Goal: Contribute content: Contribute content

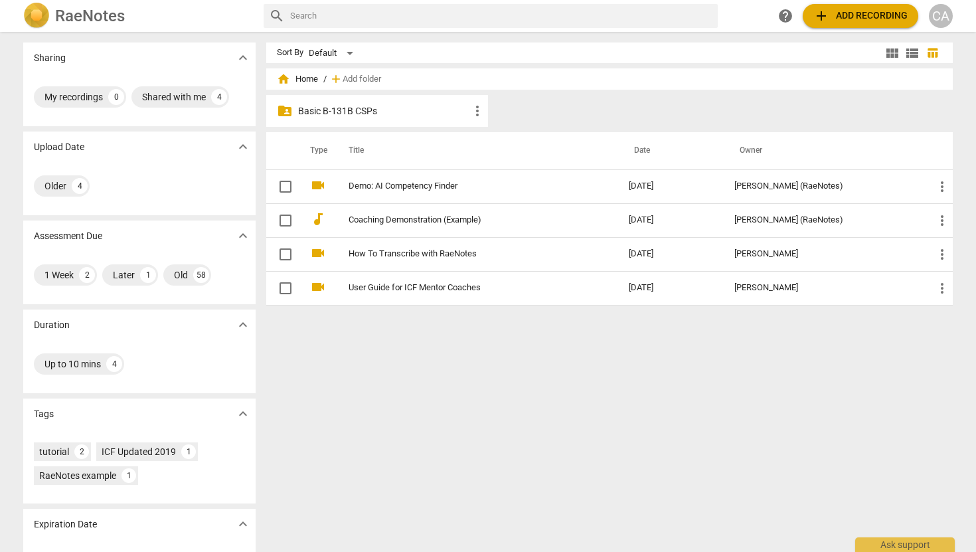
click at [353, 112] on p "Basic B-131B CSPs" at bounding box center [383, 111] width 171 height 14
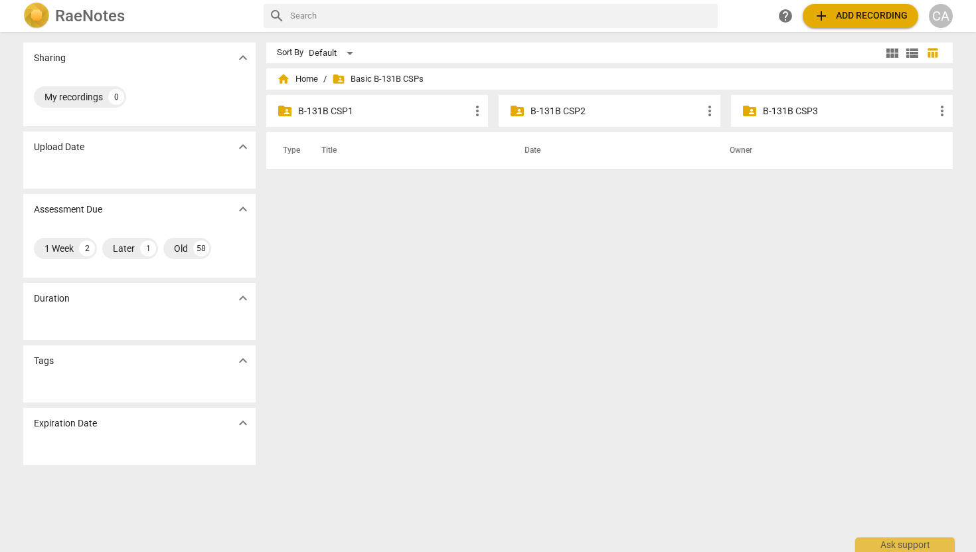
click at [359, 109] on p "B-131B CSP1" at bounding box center [383, 111] width 171 height 14
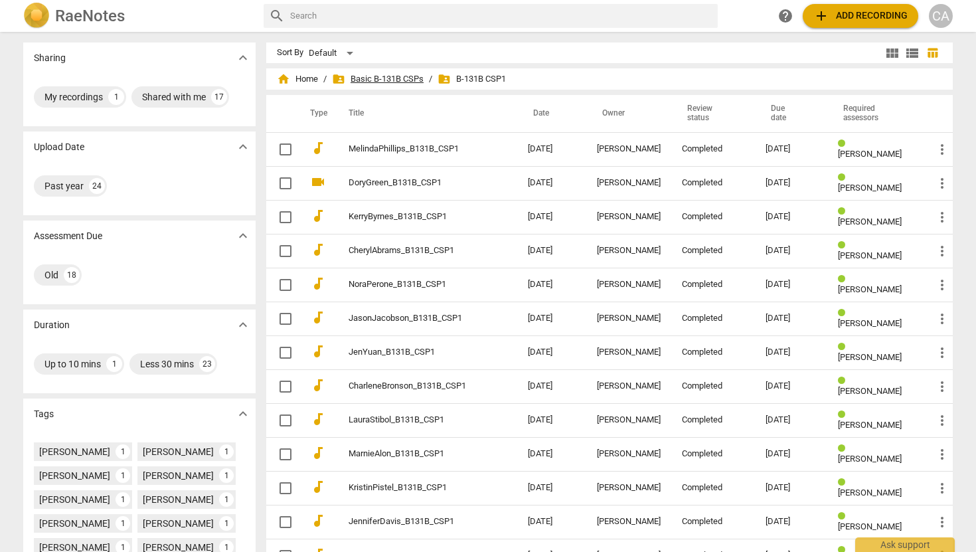
click at [372, 72] on span "folder_shared Basic B-131B CSPs" at bounding box center [378, 78] width 92 height 13
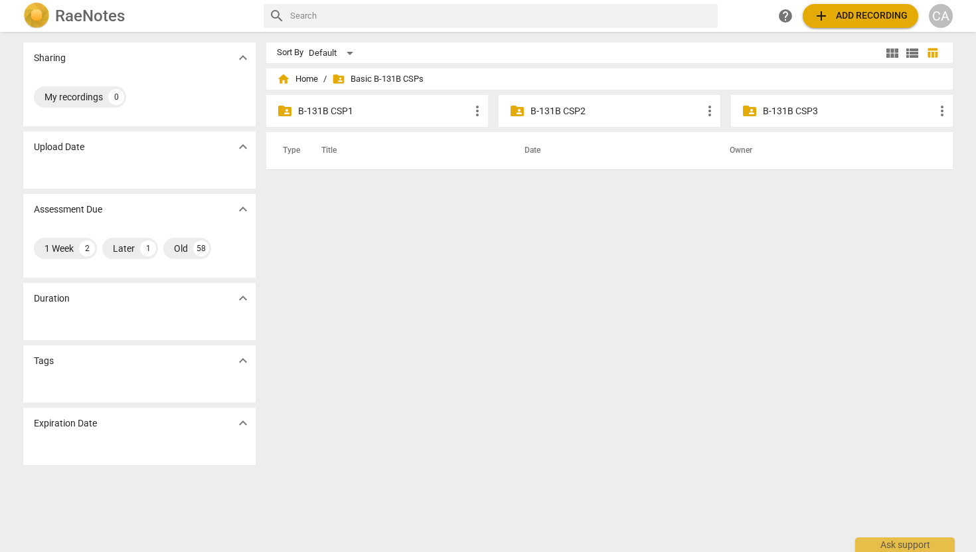
click at [547, 106] on p "B-131B CSP2" at bounding box center [615, 111] width 171 height 14
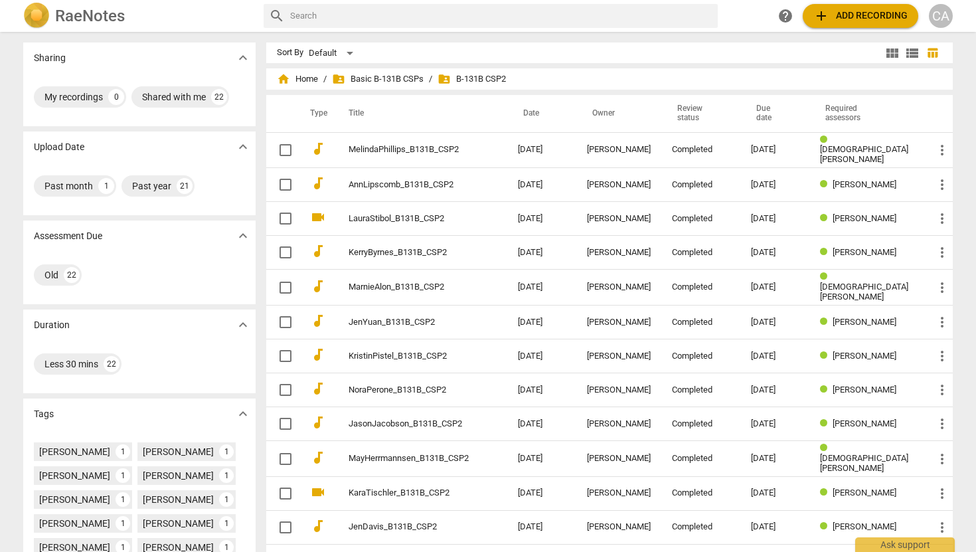
click at [464, 77] on span "folder_shared B-131B CSP2" at bounding box center [472, 78] width 68 height 13
click at [447, 77] on span "folder_shared" at bounding box center [444, 78] width 13 height 13
click at [399, 76] on span "folder_shared Basic B-131B CSPs" at bounding box center [378, 78] width 92 height 13
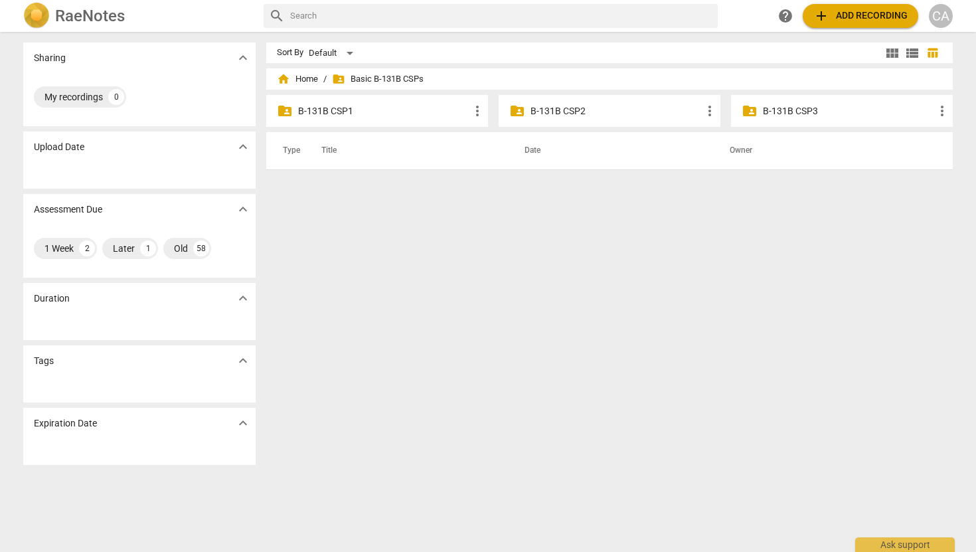
click at [756, 112] on div "folder_shared B-131B CSP3 more_vert" at bounding box center [842, 111] width 222 height 32
click at [746, 108] on span "folder_shared" at bounding box center [750, 111] width 16 height 16
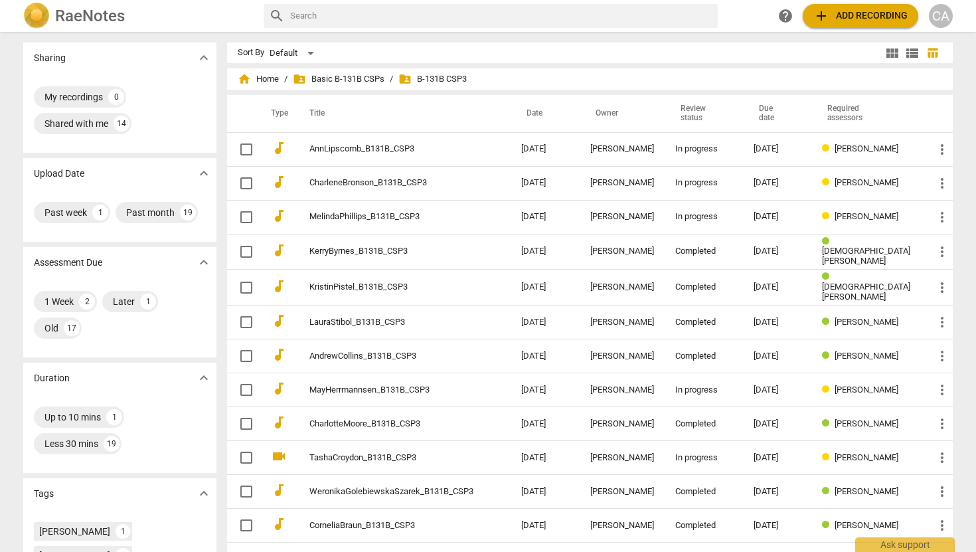
click at [460, 79] on span "folder_shared B-131B CSP3" at bounding box center [432, 78] width 68 height 13
click at [279, 74] on span "home Home" at bounding box center [258, 78] width 41 height 13
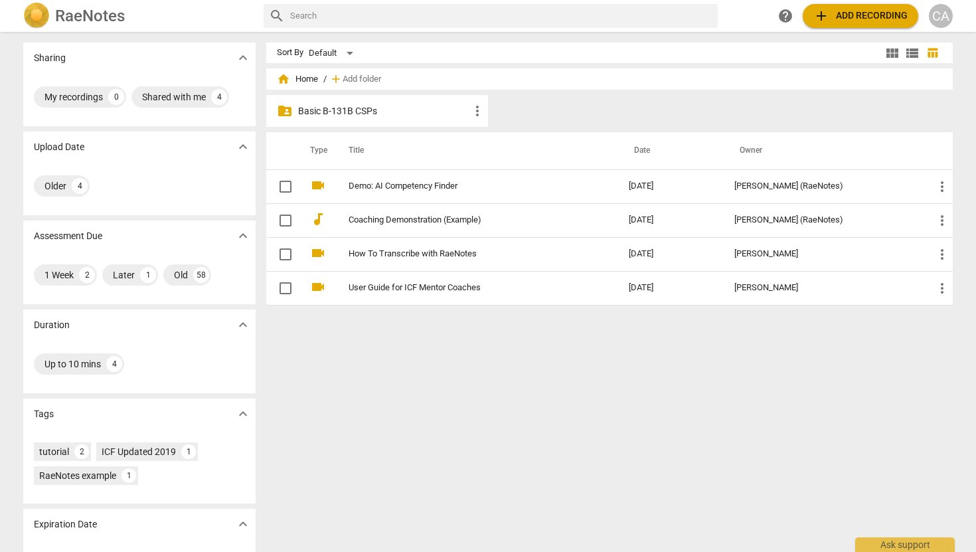
click at [466, 106] on p "Basic B-131B CSPs" at bounding box center [383, 111] width 171 height 14
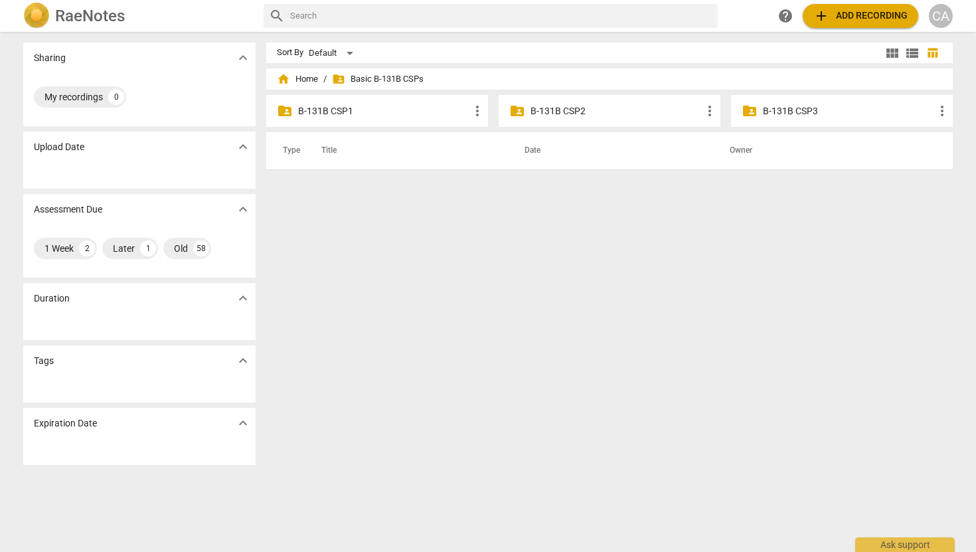
click at [567, 109] on p "B-131B CSP2" at bounding box center [615, 111] width 171 height 14
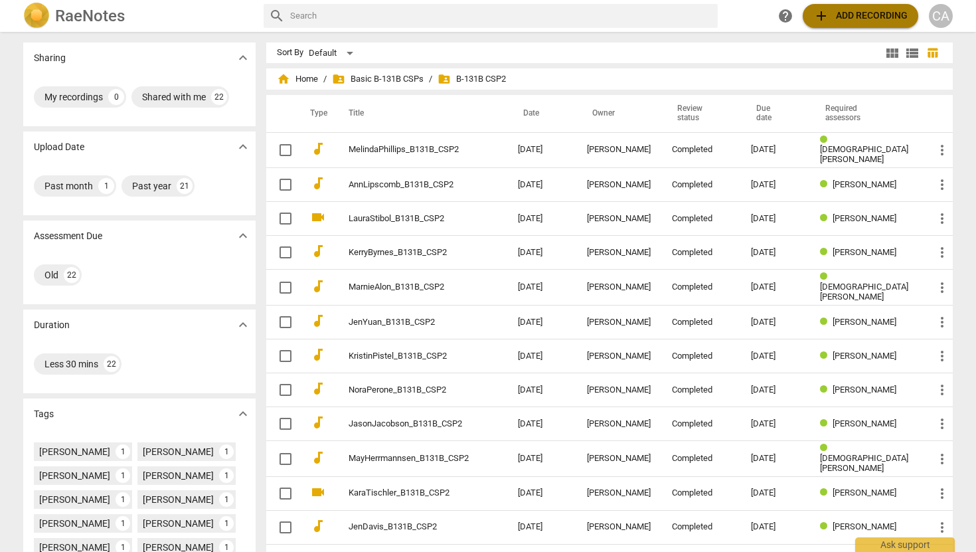
click at [845, 11] on span "add Add recording" at bounding box center [860, 16] width 94 height 16
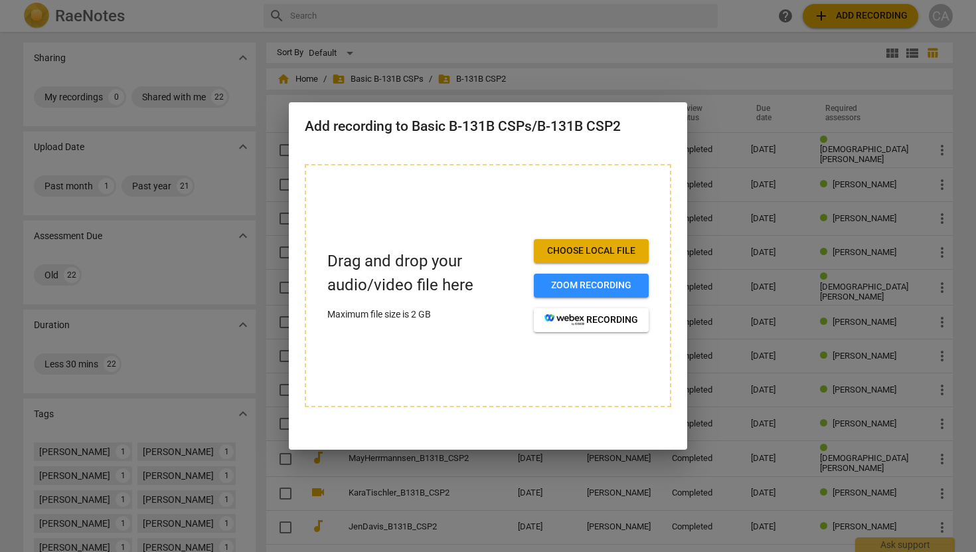
click at [596, 39] on div at bounding box center [488, 276] width 976 height 552
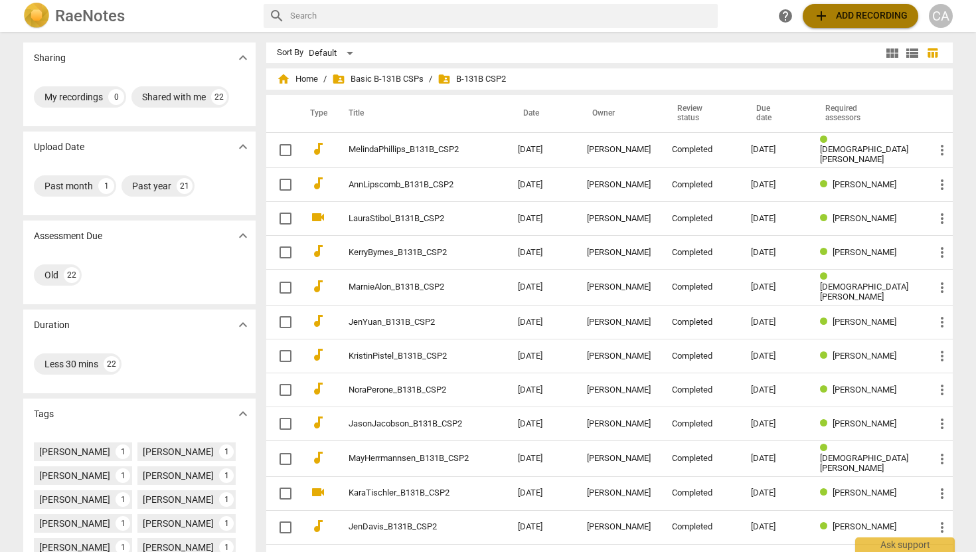
click at [842, 19] on span "add Add recording" at bounding box center [860, 16] width 94 height 16
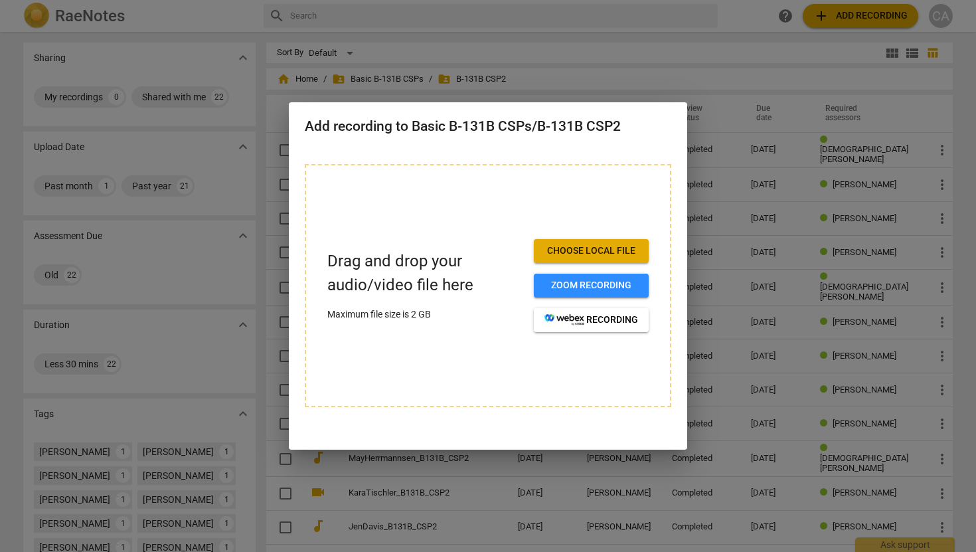
click at [552, 252] on span "Choose local file" at bounding box center [591, 250] width 94 height 13
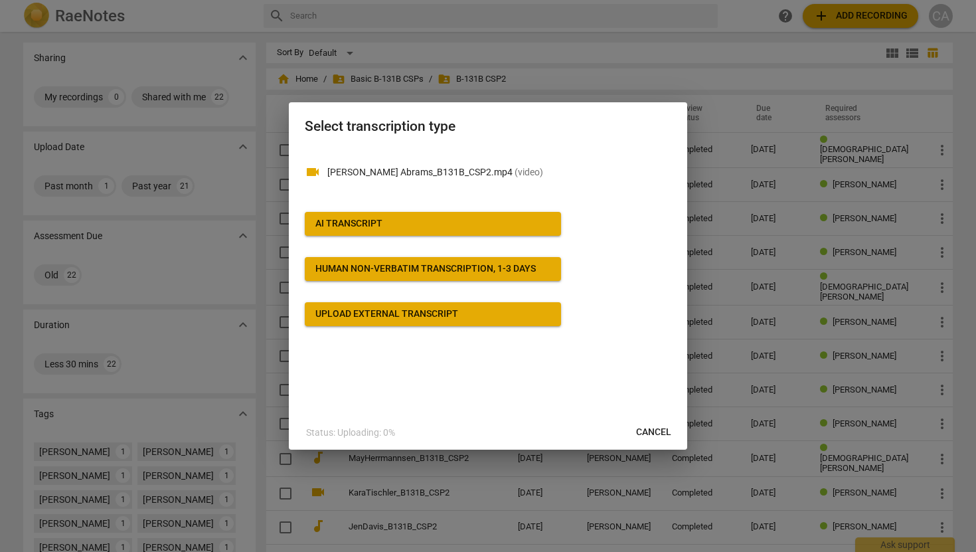
click at [434, 315] on div "Upload external transcript" at bounding box center [386, 313] width 143 height 13
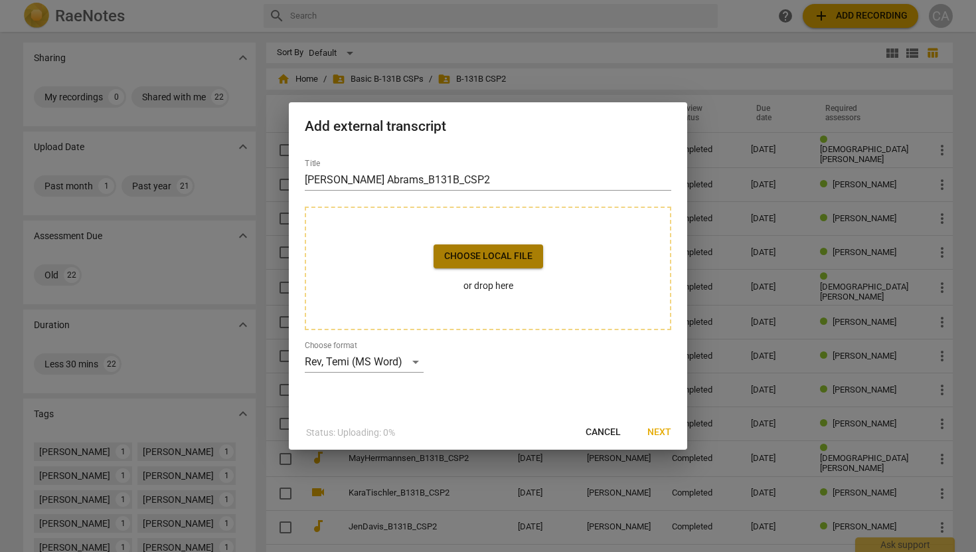
click at [471, 254] on span "Choose local file" at bounding box center [488, 256] width 88 height 13
click at [416, 362] on div "Rev, Temi (MS Word)" at bounding box center [364, 361] width 119 height 21
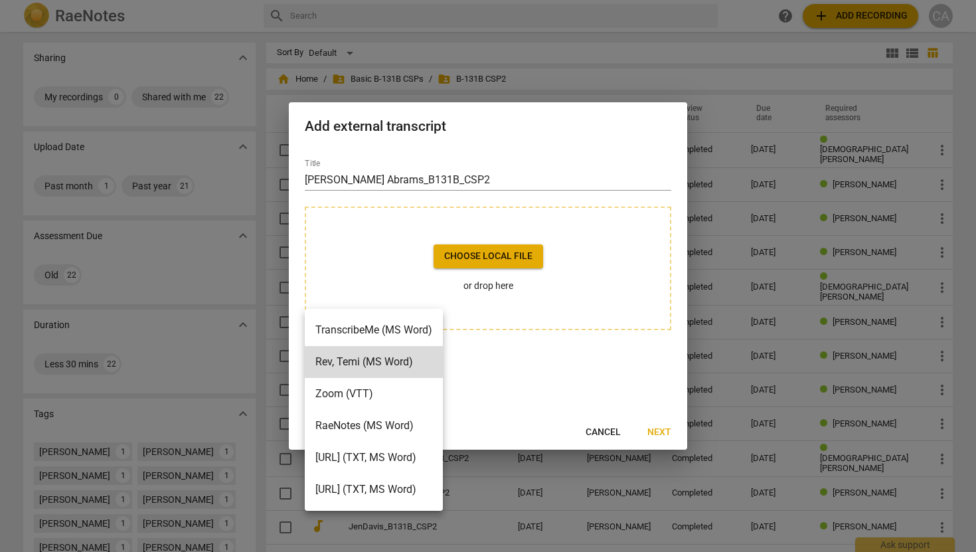
click at [519, 367] on div at bounding box center [488, 276] width 976 height 552
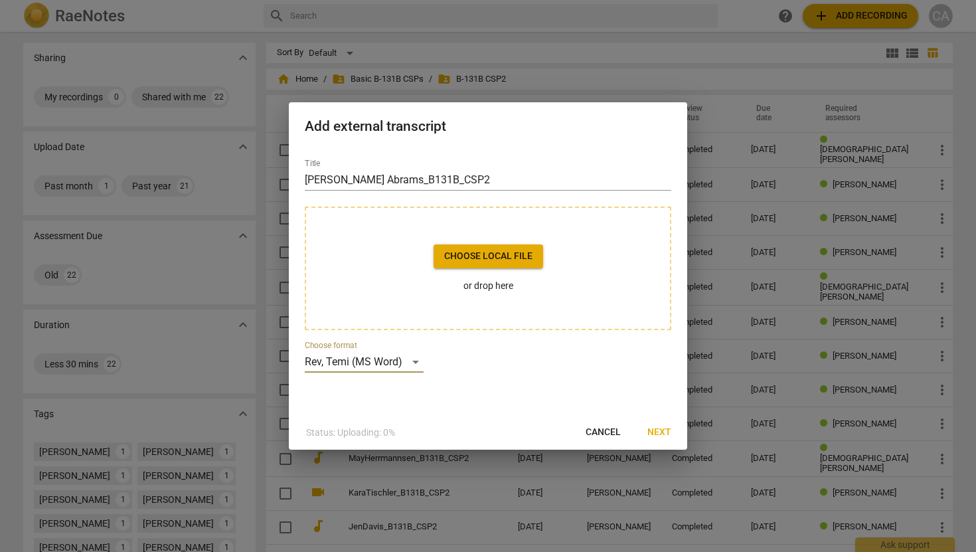
click at [666, 432] on span "Next" at bounding box center [659, 432] width 24 height 13
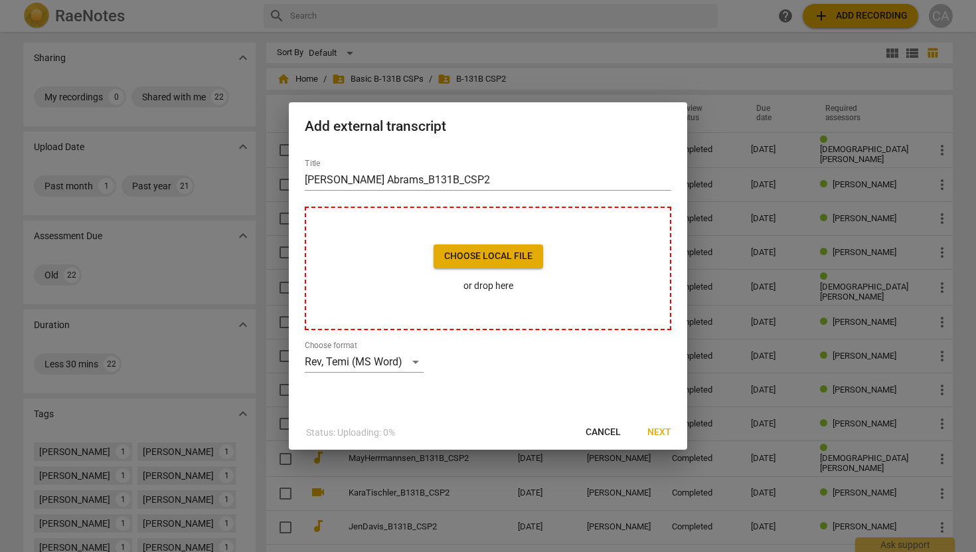
click at [494, 254] on span "Choose local file" at bounding box center [488, 256] width 88 height 13
click at [601, 429] on span "Cancel" at bounding box center [603, 432] width 35 height 13
click at [366, 426] on p "Status: Uploaded. Select options" at bounding box center [372, 433] width 133 height 14
click at [488, 256] on span "Choose local file" at bounding box center [488, 256] width 88 height 13
click at [614, 438] on button "Cancel" at bounding box center [603, 432] width 56 height 24
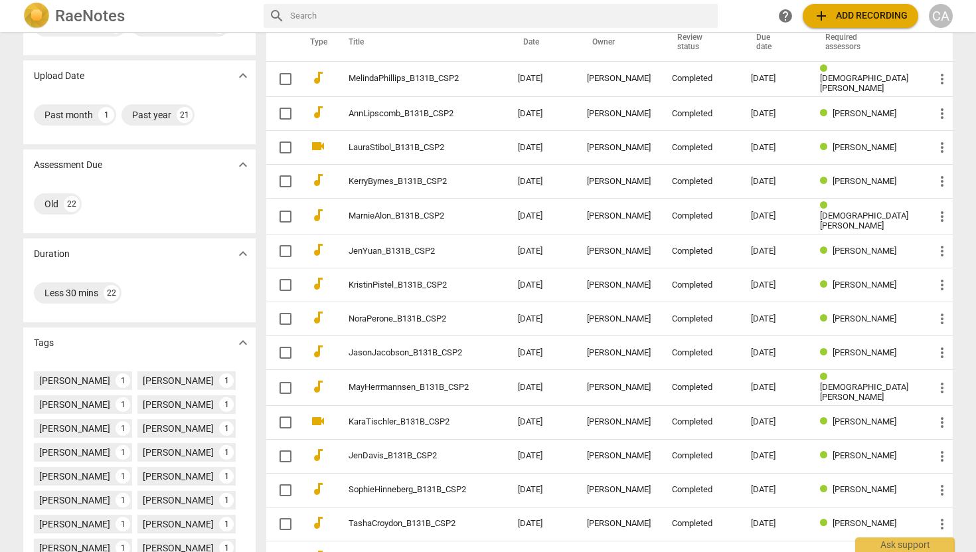
scroll to position [322, 0]
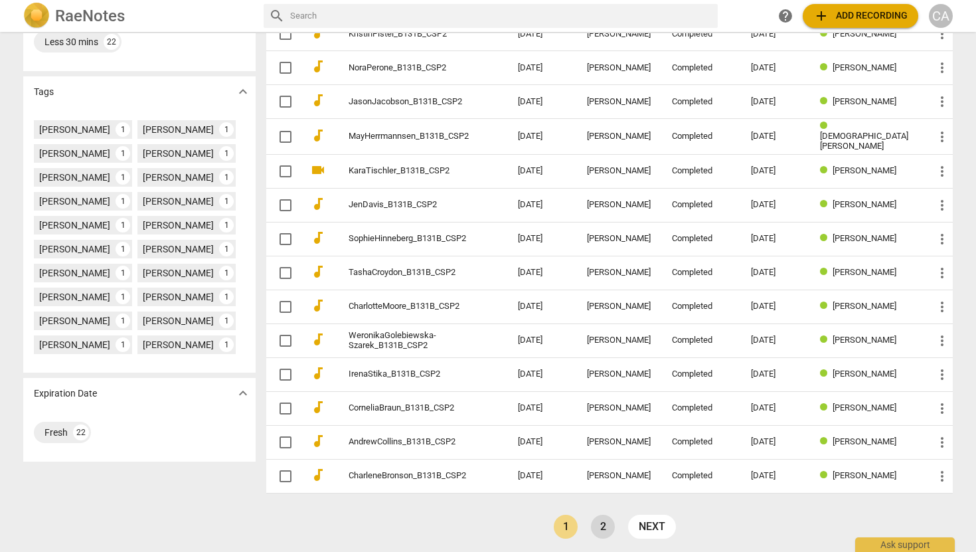
click at [603, 522] on link "2" at bounding box center [603, 527] width 24 height 24
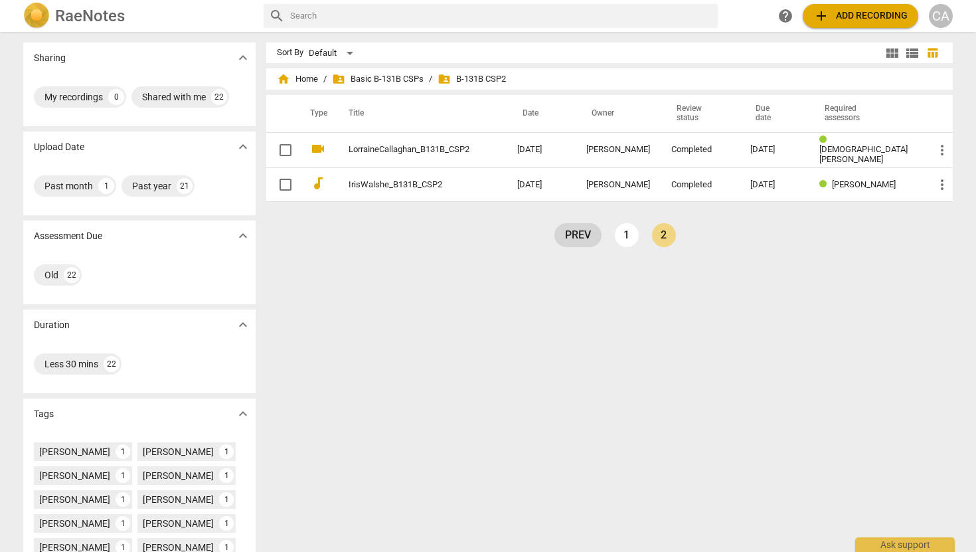
click at [588, 232] on link "prev" at bounding box center [577, 235] width 47 height 24
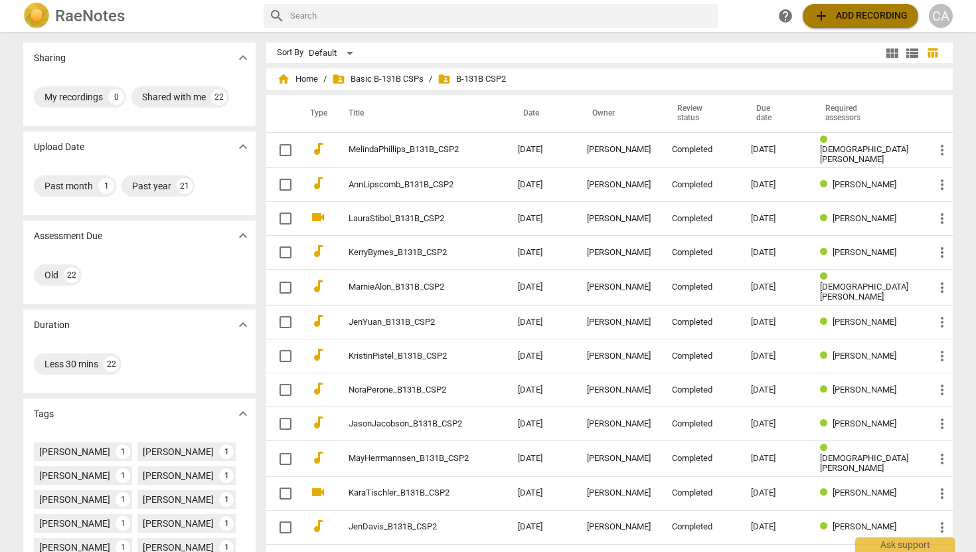
click at [856, 13] on span "add Add recording" at bounding box center [860, 16] width 94 height 16
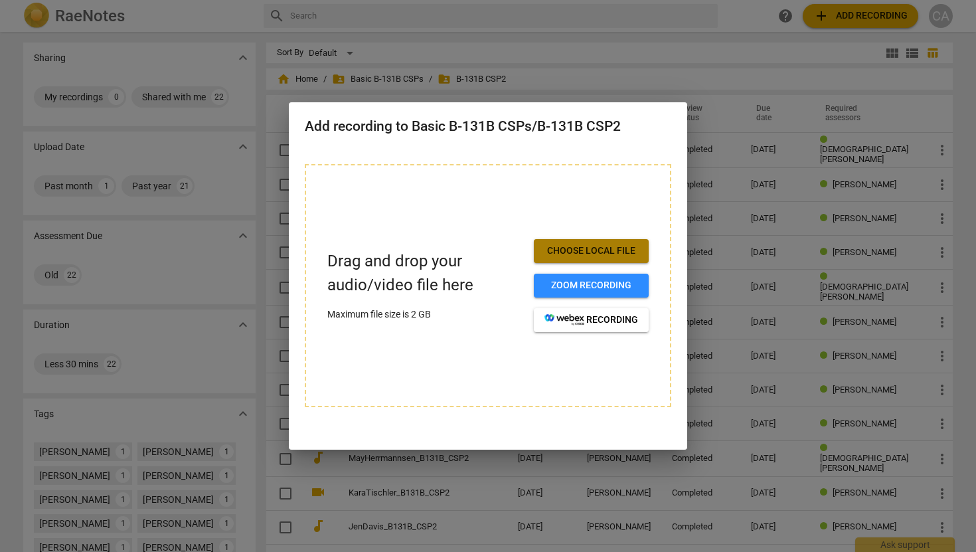
click at [607, 244] on span "Choose local file" at bounding box center [591, 250] width 94 height 13
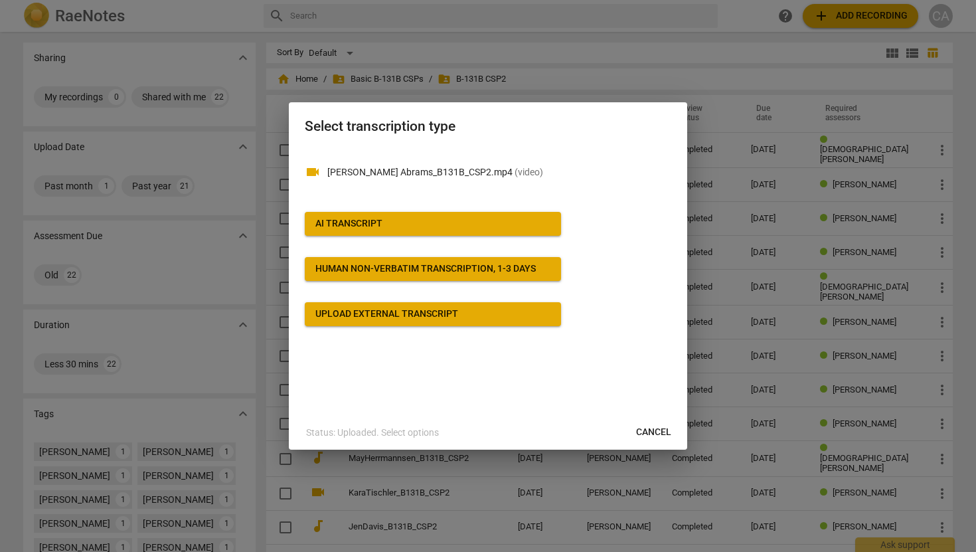
click at [416, 173] on p "[PERSON_NAME] Abrams_B131B_CSP2.mp4 ( video )" at bounding box center [499, 172] width 344 height 14
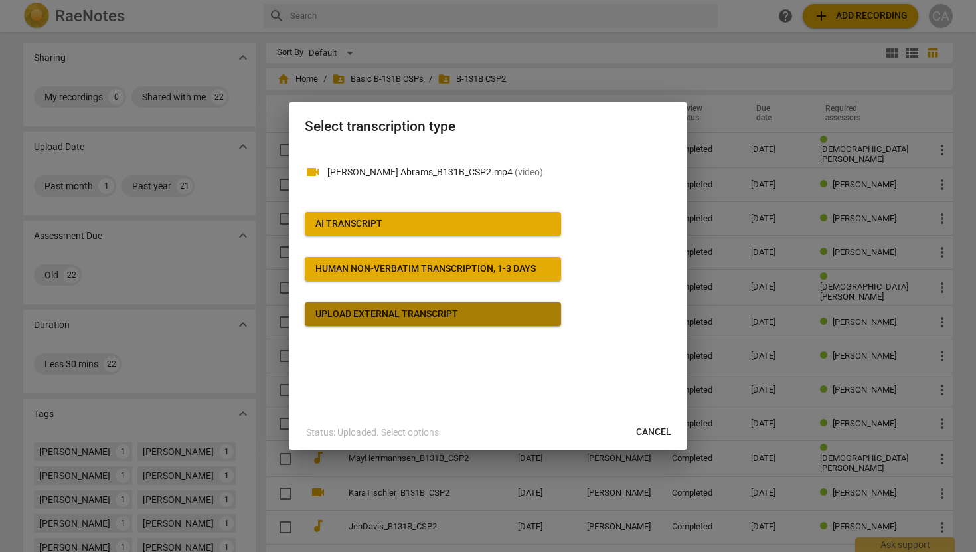
click at [467, 313] on span "Upload external transcript" at bounding box center [432, 313] width 235 height 13
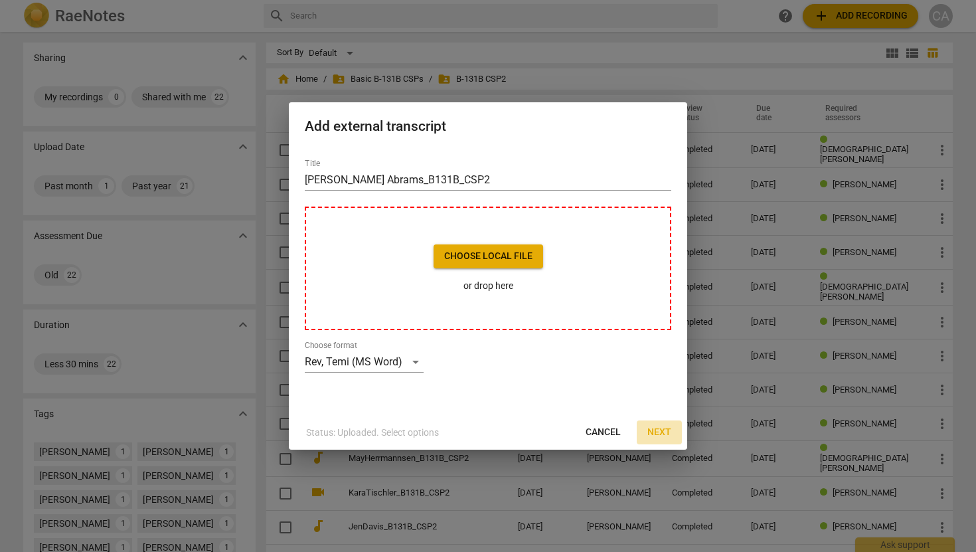
click at [665, 428] on span "Next" at bounding box center [659, 432] width 24 height 13
click at [649, 429] on span "Next" at bounding box center [659, 432] width 24 height 13
click at [495, 254] on span "Choose local file" at bounding box center [488, 256] width 88 height 13
click at [416, 361] on div "Rev, Temi (MS Word)" at bounding box center [364, 361] width 119 height 21
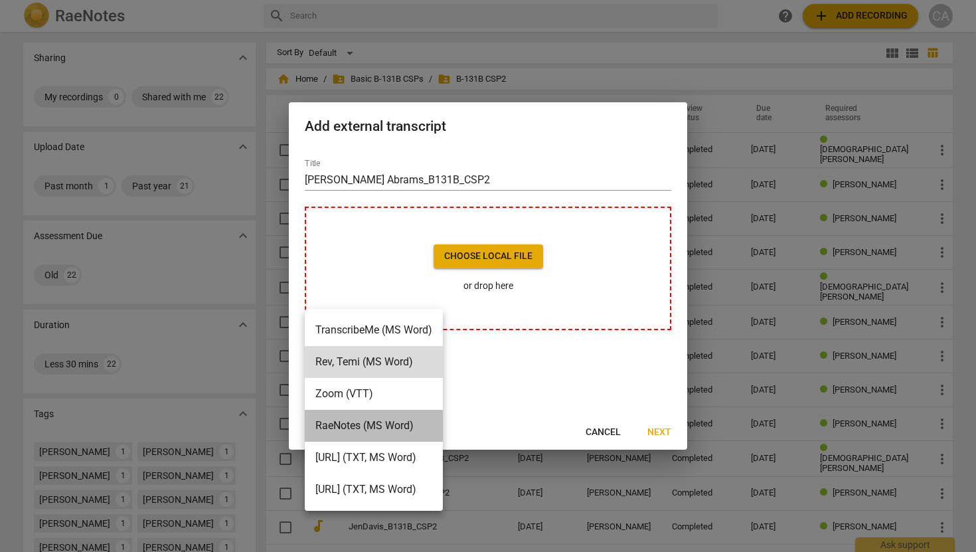
click at [400, 425] on li "RaeNotes (MS Word)" at bounding box center [374, 426] width 138 height 32
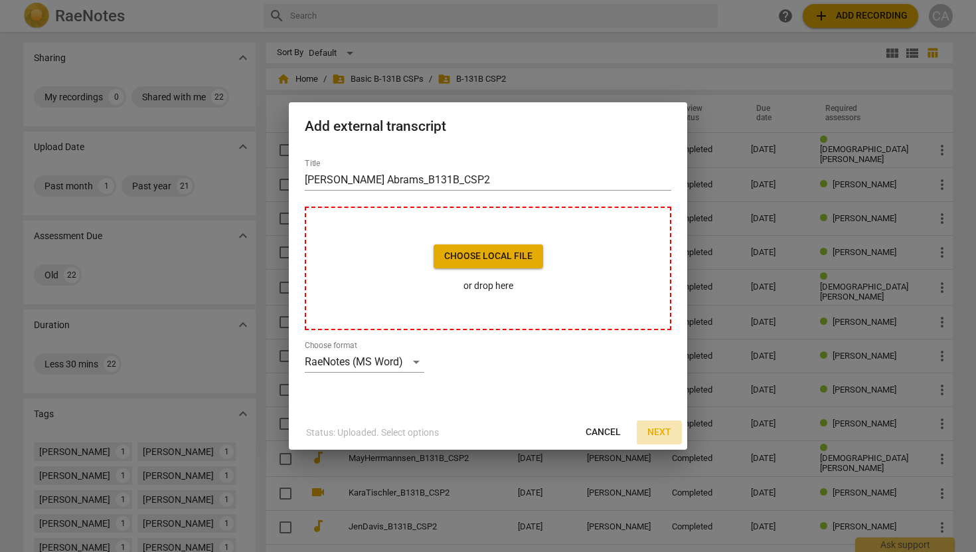
click at [657, 424] on button "Next" at bounding box center [659, 432] width 45 height 24
click at [410, 355] on div "RaeNotes (MS Word)" at bounding box center [365, 361] width 120 height 21
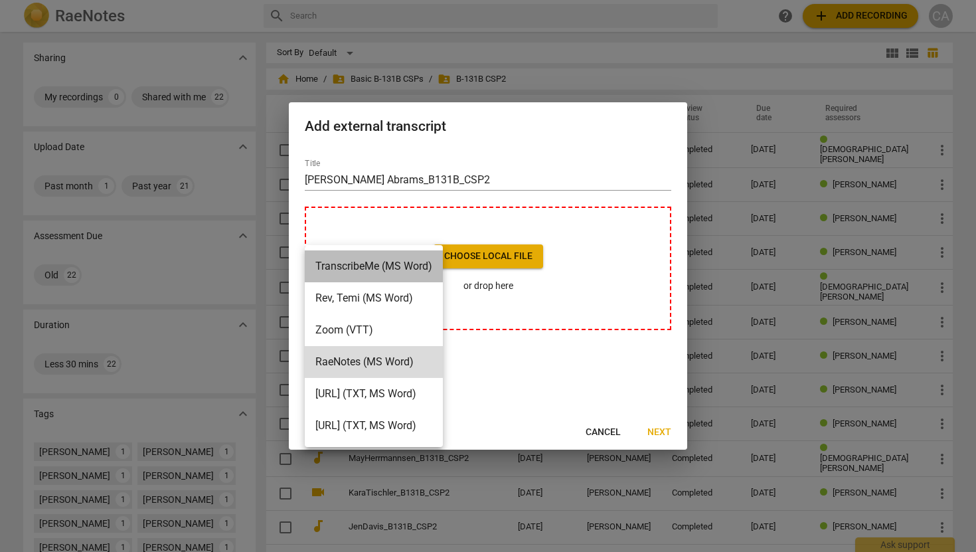
click at [388, 264] on li "TranscribeMe (MS Word)" at bounding box center [374, 266] width 138 height 32
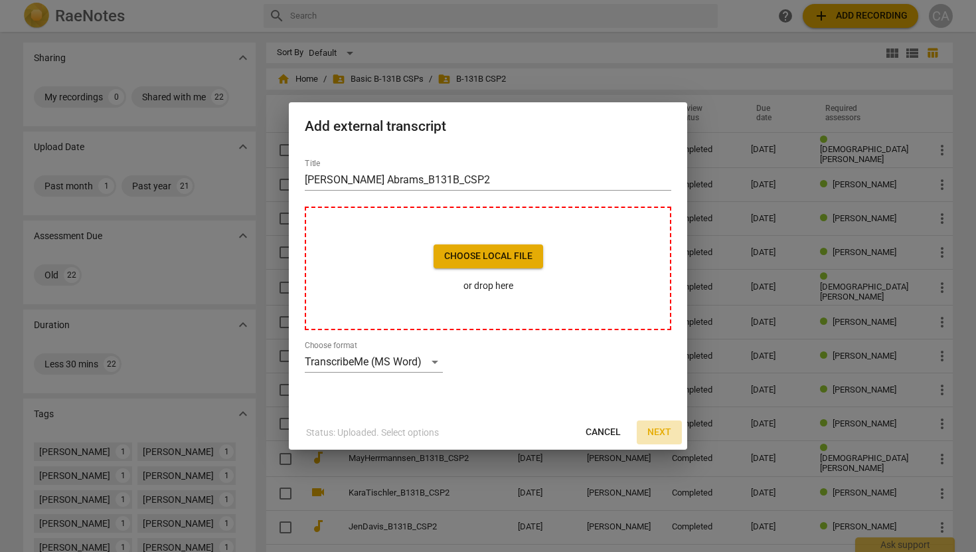
click at [649, 431] on span "Next" at bounding box center [659, 432] width 24 height 13
click at [665, 434] on span "Next" at bounding box center [659, 432] width 24 height 13
click at [428, 430] on p "Status: Uploaded. Select options" at bounding box center [372, 433] width 133 height 14
click at [485, 283] on p "or drop here" at bounding box center [489, 286] width 110 height 14
click at [439, 359] on div "TranscribeMe (MS Word)" at bounding box center [374, 361] width 138 height 21
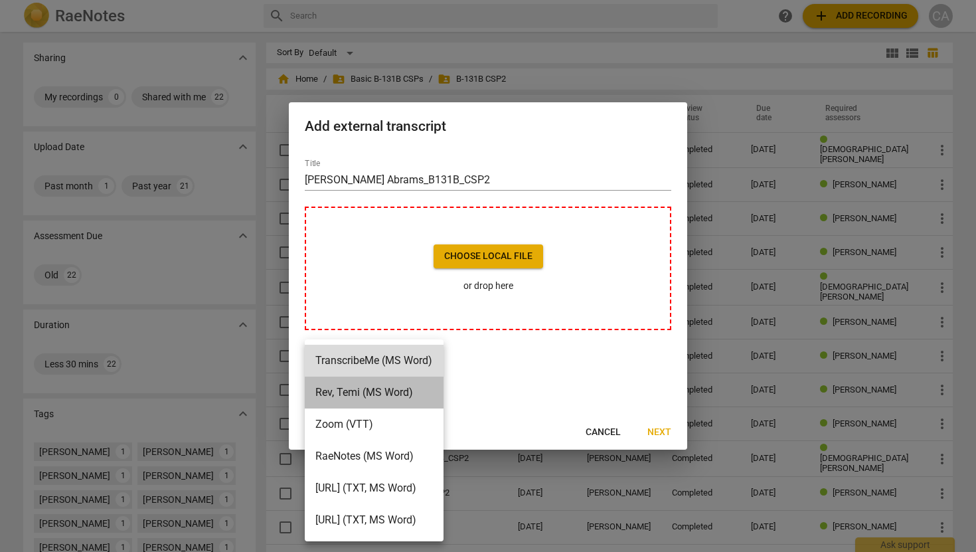
click at [412, 388] on li "Rev, Temi (MS Word)" at bounding box center [374, 392] width 139 height 32
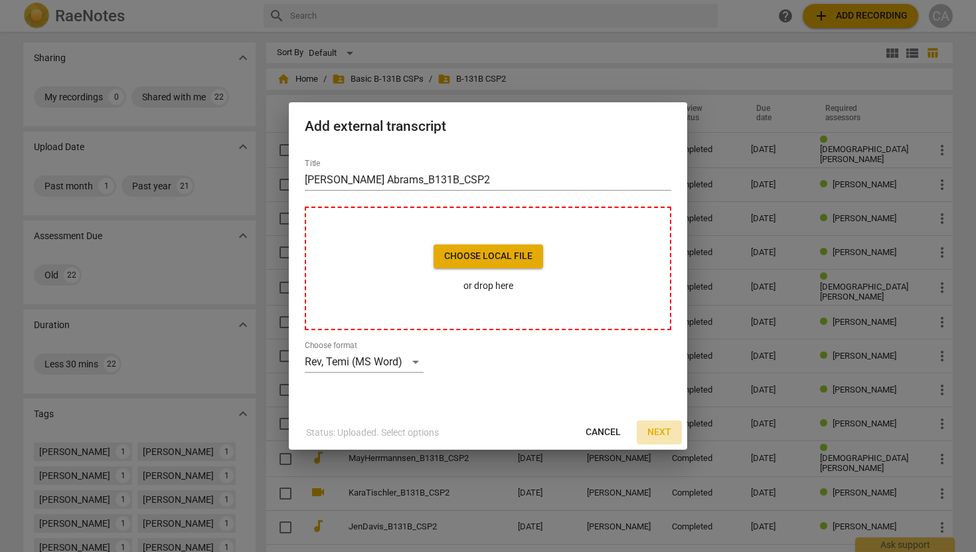
click at [656, 433] on span "Next" at bounding box center [659, 432] width 24 height 13
click at [413, 362] on div "Rev, Temi (MS Word)" at bounding box center [364, 361] width 119 height 21
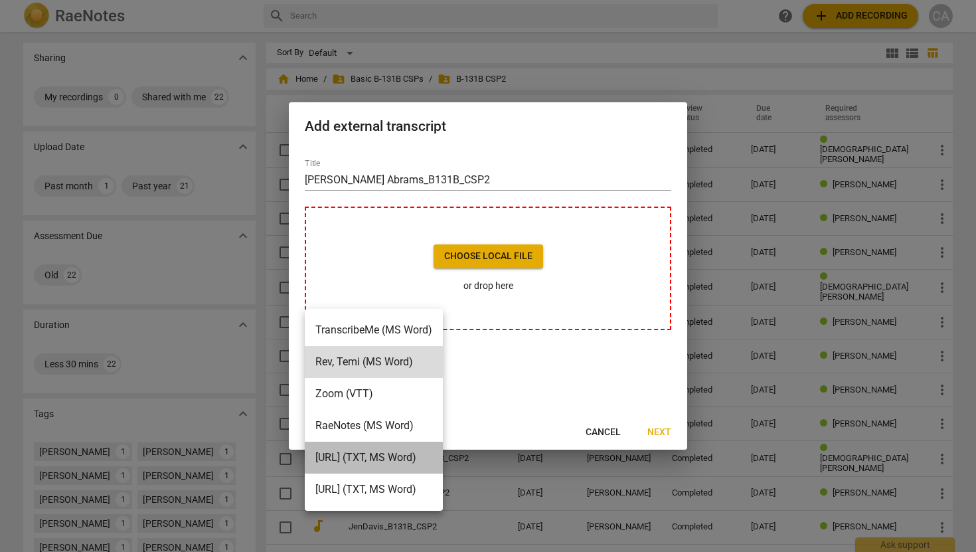
click at [390, 453] on li "[URL] (TXT, MS Word)" at bounding box center [374, 458] width 138 height 32
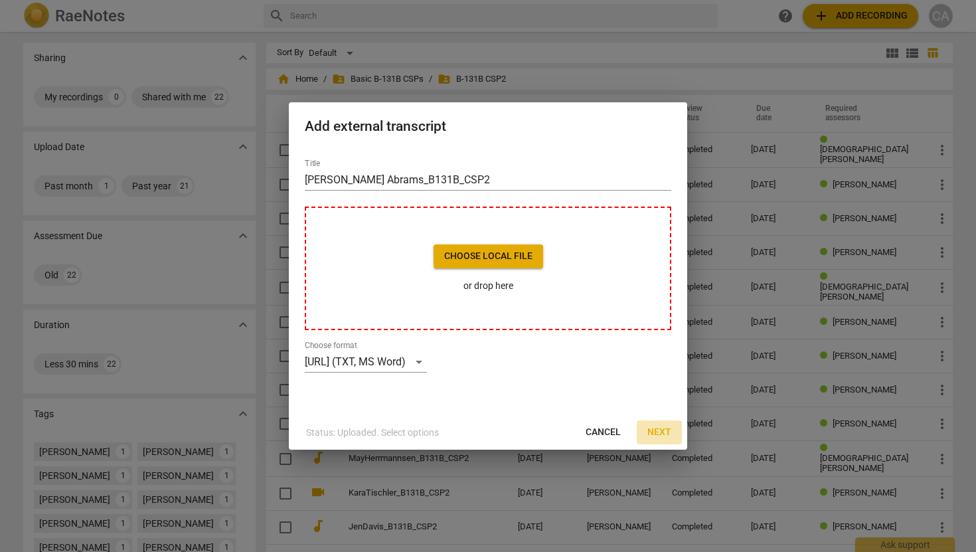
click at [659, 431] on span "Next" at bounding box center [659, 432] width 24 height 13
click at [427, 355] on div "[URL] (TXT, MS Word)" at bounding box center [366, 361] width 122 height 21
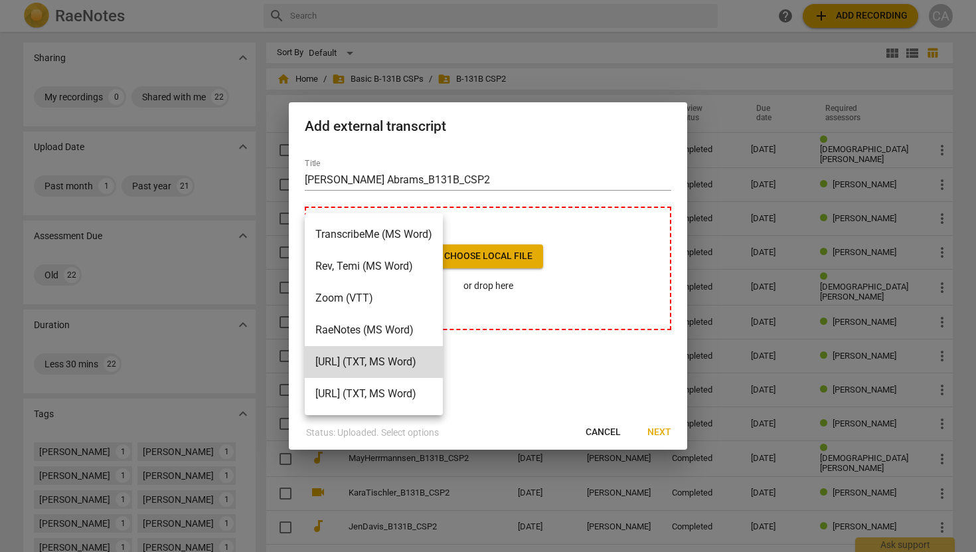
click at [414, 388] on li "[URL] (TXT, MS Word)" at bounding box center [374, 394] width 138 height 32
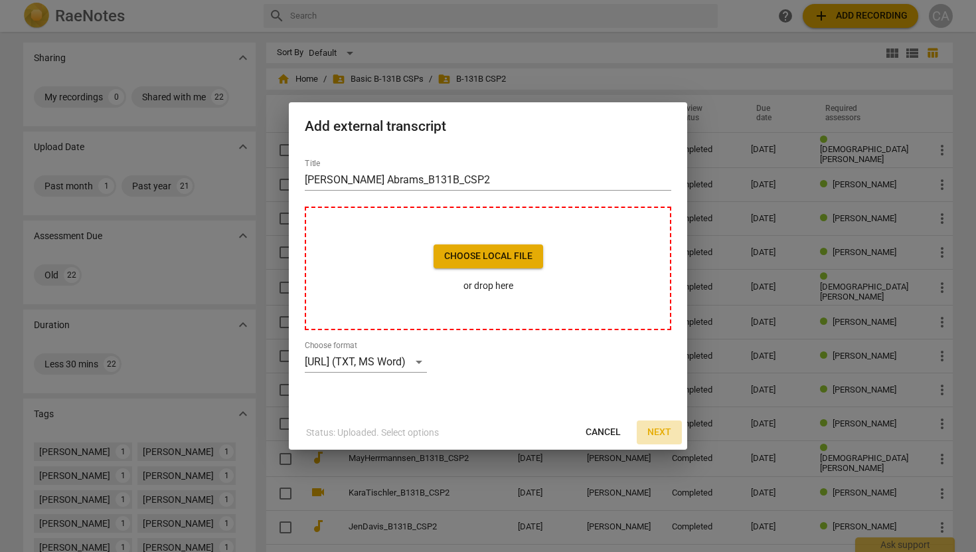
click at [665, 429] on span "Next" at bounding box center [659, 432] width 24 height 13
click at [427, 362] on div "[URL] (TXT, MS Word)" at bounding box center [366, 361] width 122 height 21
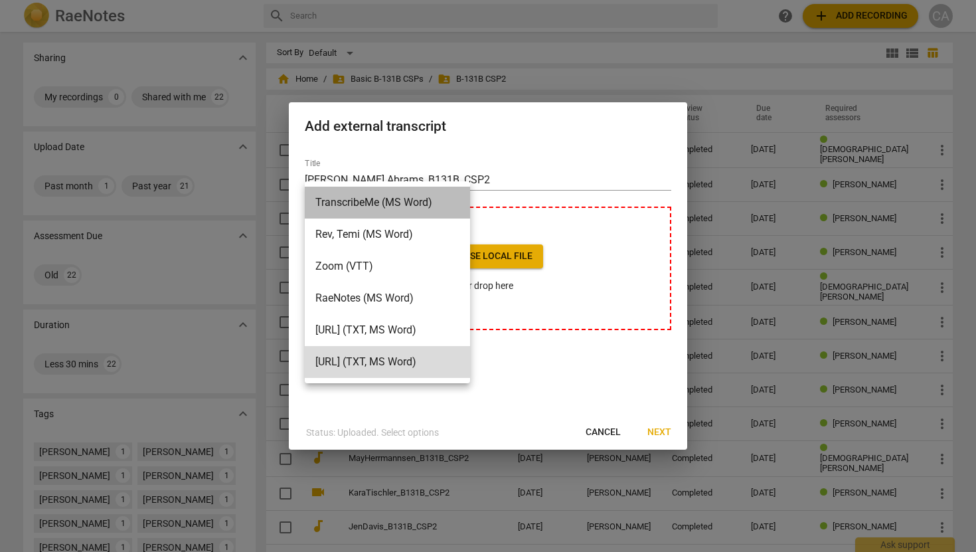
click at [409, 195] on li "TranscribeMe (MS Word)" at bounding box center [387, 203] width 165 height 32
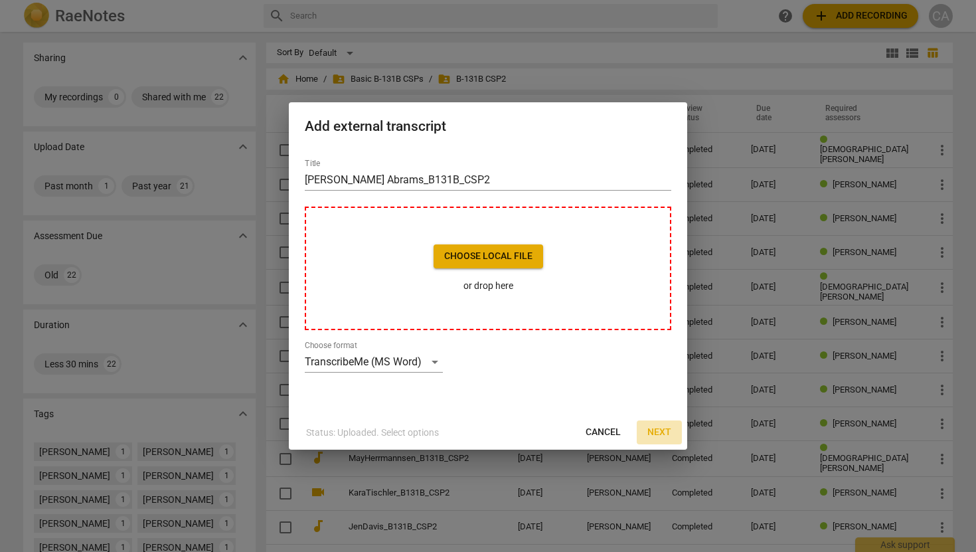
click at [668, 426] on span "Next" at bounding box center [659, 432] width 24 height 13
click at [467, 258] on span "Choose local file" at bounding box center [488, 256] width 88 height 13
click at [604, 430] on span "Cancel" at bounding box center [603, 432] width 35 height 13
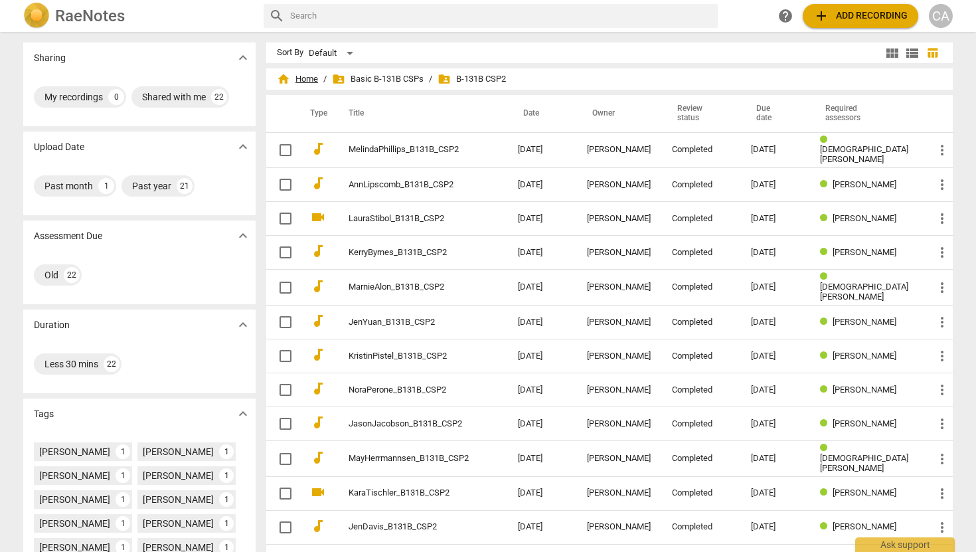
click at [299, 74] on span "home Home" at bounding box center [297, 78] width 41 height 13
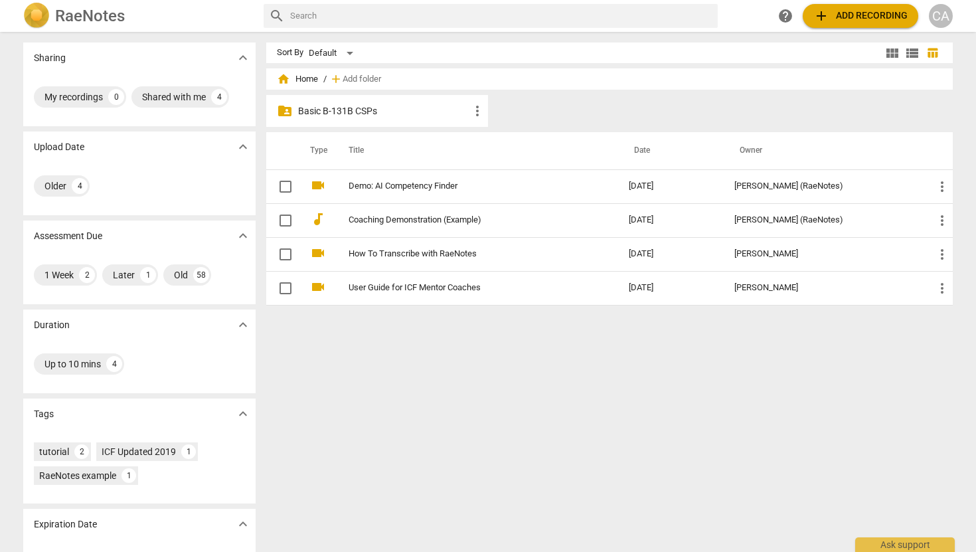
click at [339, 74] on span "add" at bounding box center [335, 78] width 13 height 13
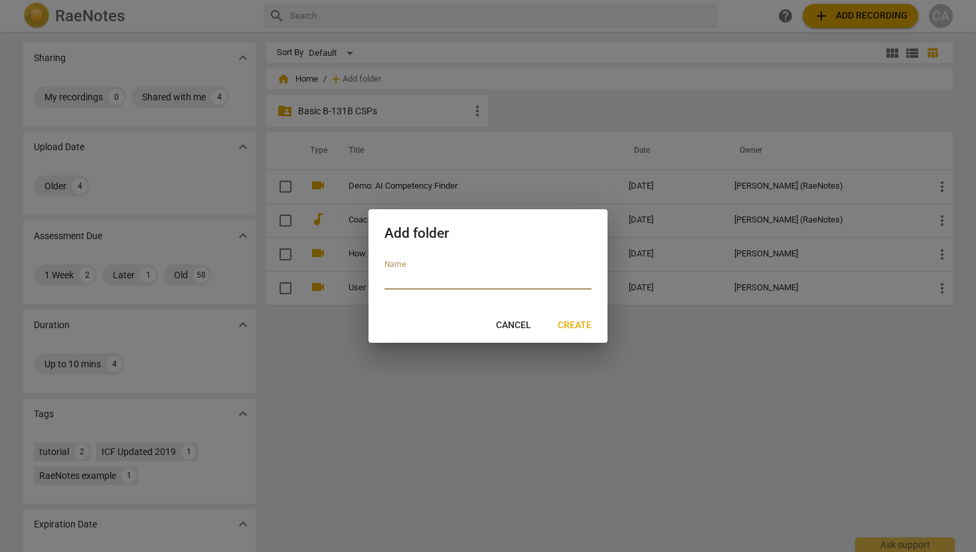
click at [514, 323] on span "Cancel" at bounding box center [513, 325] width 35 height 13
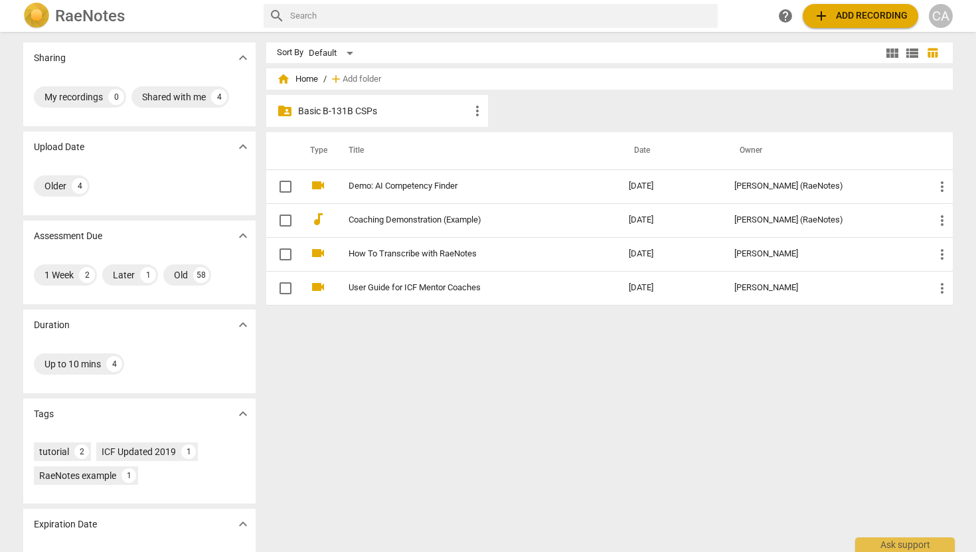
click at [353, 114] on p "Basic B-131B CSPs" at bounding box center [383, 111] width 171 height 14
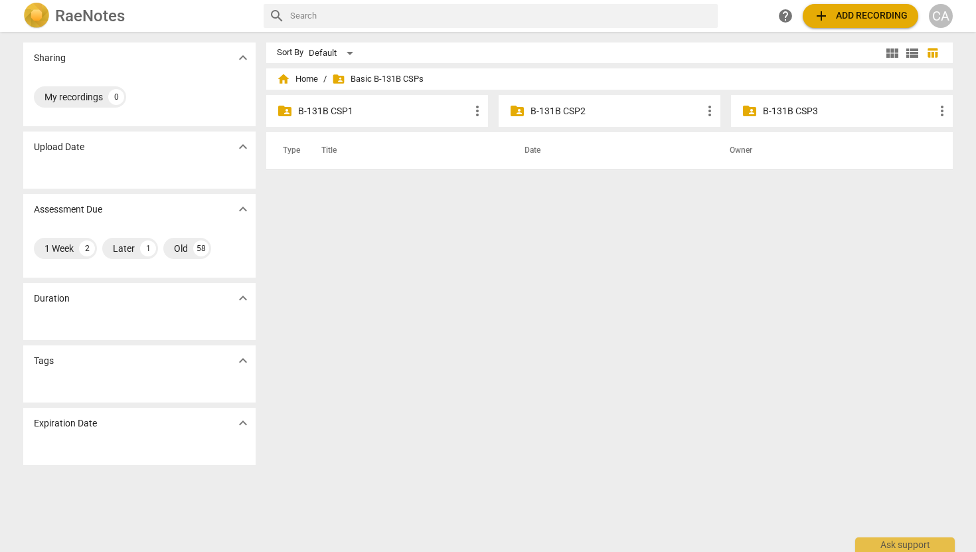
click at [541, 108] on p "B-131B CSP2" at bounding box center [615, 111] width 171 height 14
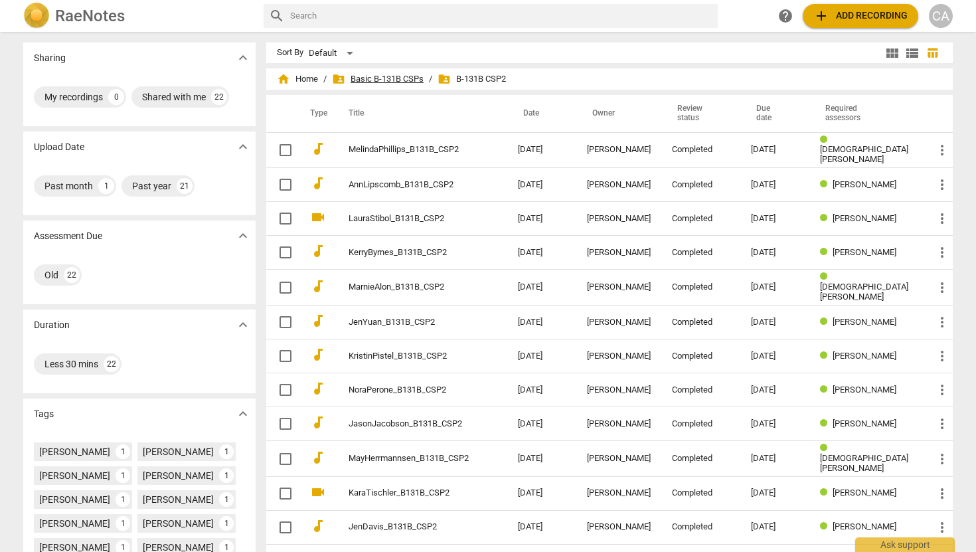
click at [372, 76] on span "folder_shared Basic B-131B CSPs" at bounding box center [378, 78] width 92 height 13
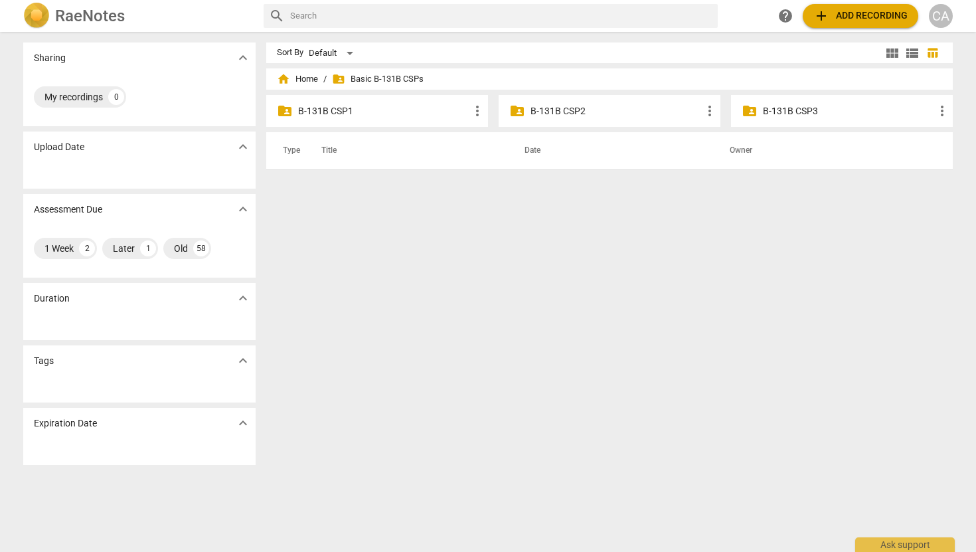
click at [335, 113] on p "B-131B CSP1" at bounding box center [383, 111] width 171 height 14
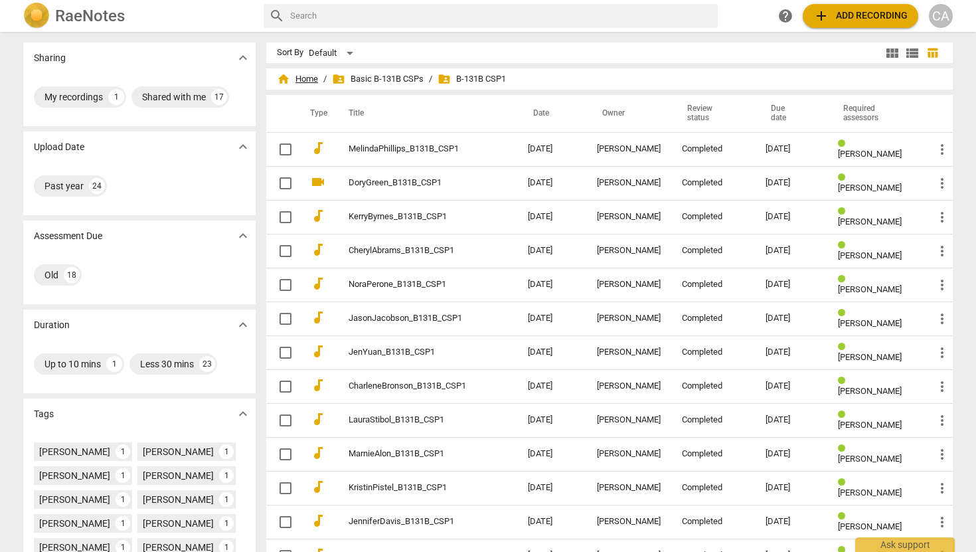
click at [308, 79] on span "home Home" at bounding box center [297, 78] width 41 height 13
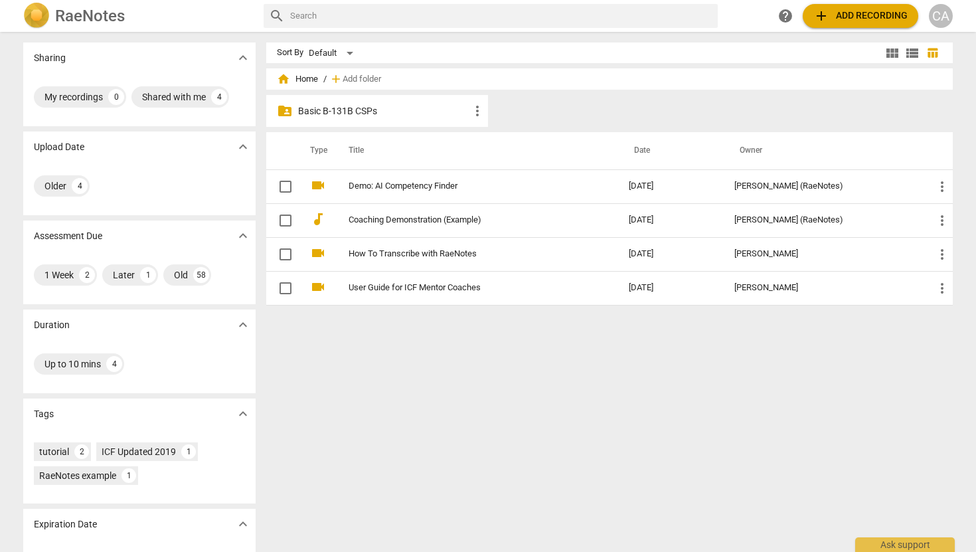
click at [455, 110] on p "Basic B-131B CSPs" at bounding box center [383, 111] width 171 height 14
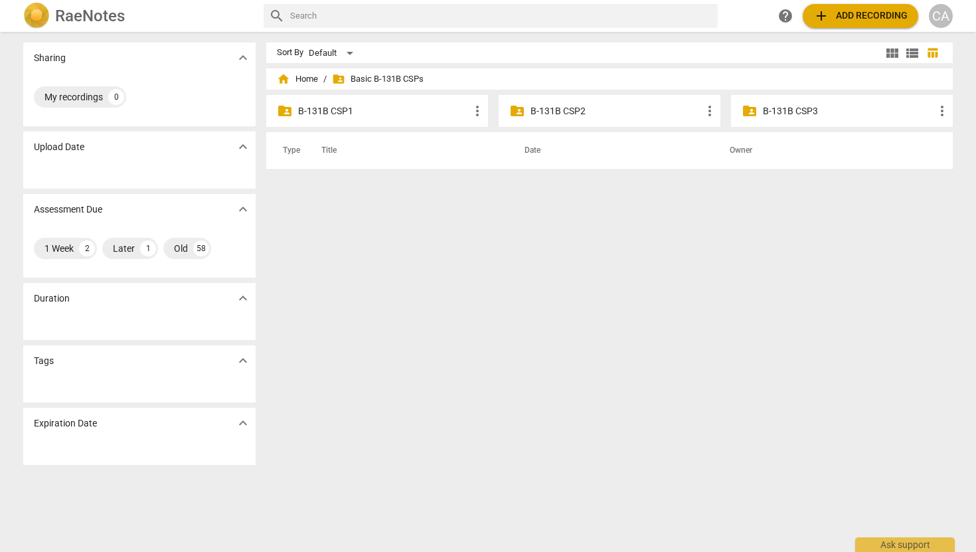
click at [544, 117] on p "B-131B CSP2" at bounding box center [615, 111] width 171 height 14
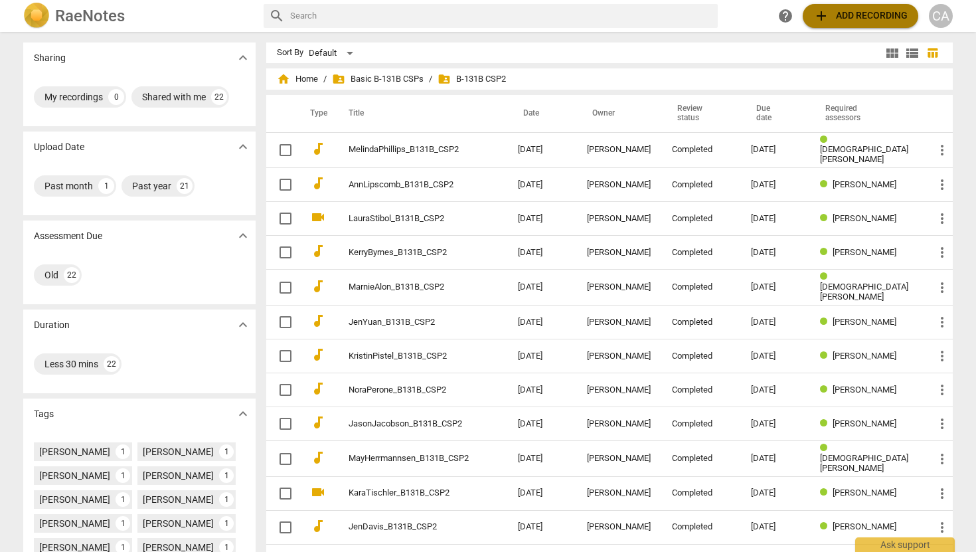
click at [844, 15] on span "add Add recording" at bounding box center [860, 16] width 94 height 16
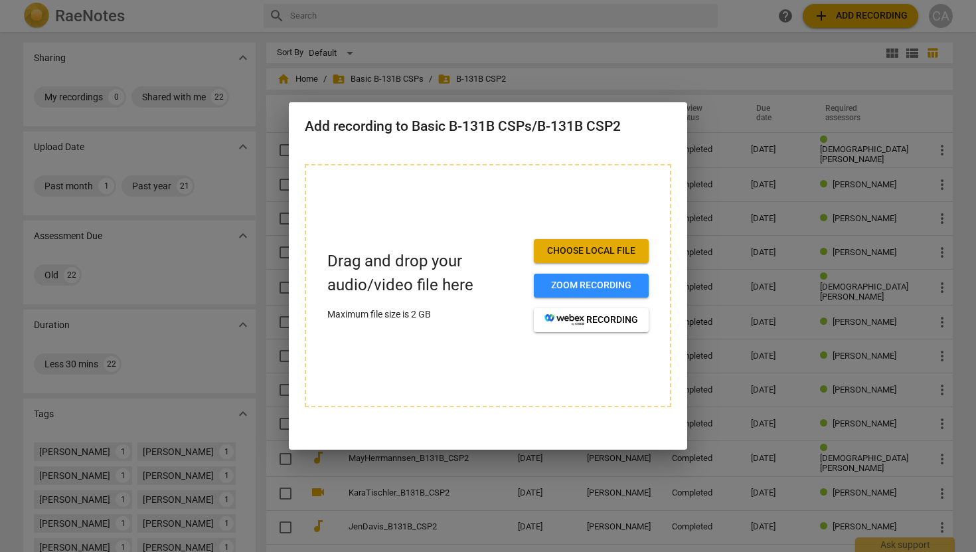
click at [711, 25] on div at bounding box center [488, 276] width 976 height 552
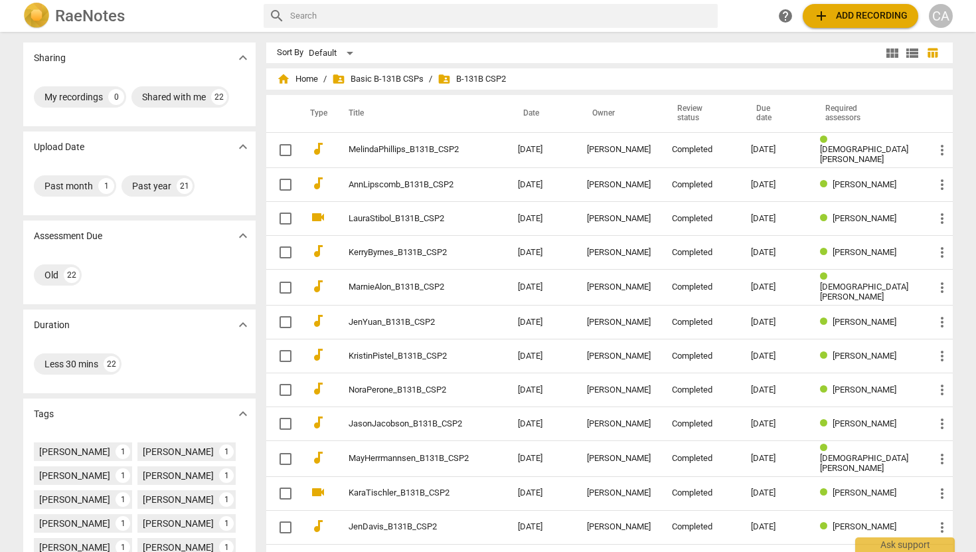
click at [463, 78] on span "folder_shared B-131B CSP2" at bounding box center [472, 78] width 68 height 13
click at [297, 76] on span "home Home" at bounding box center [297, 78] width 41 height 13
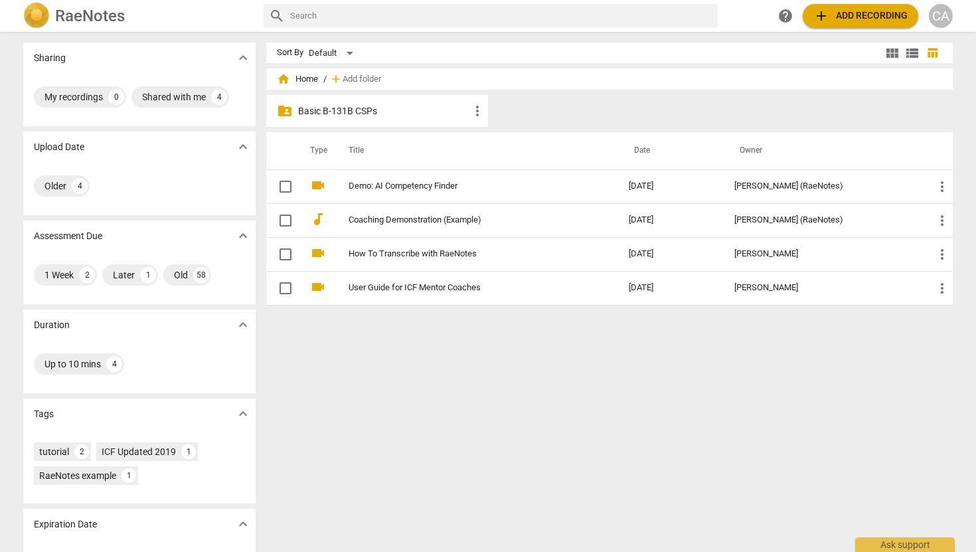
click at [362, 108] on p "Basic B-131B CSPs" at bounding box center [383, 111] width 171 height 14
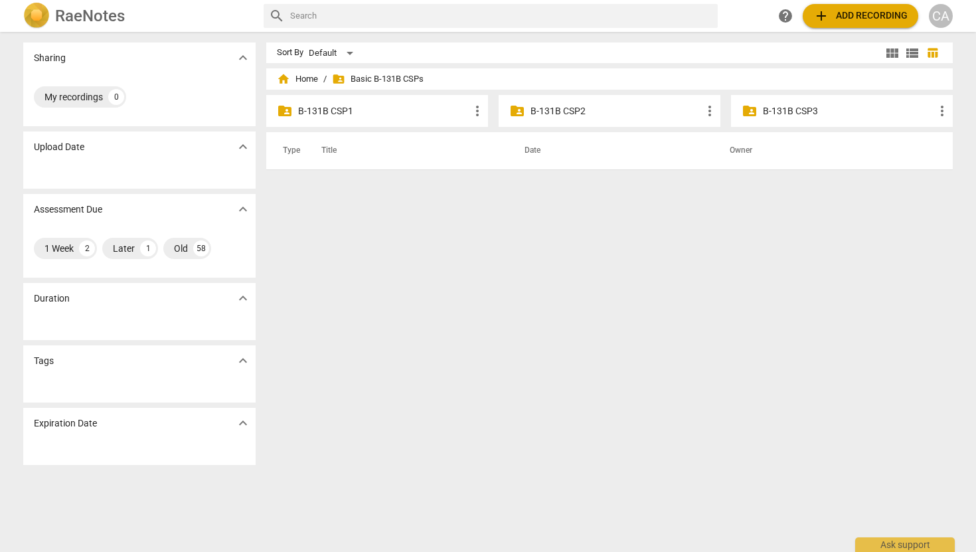
click at [558, 112] on p "B-131B CSP2" at bounding box center [615, 111] width 171 height 14
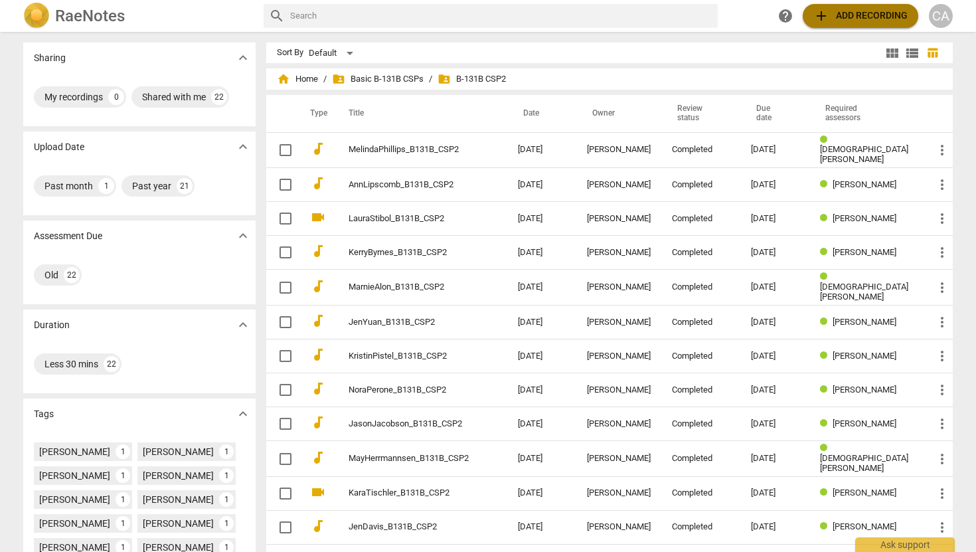
click at [831, 15] on span "add Add recording" at bounding box center [860, 16] width 94 height 16
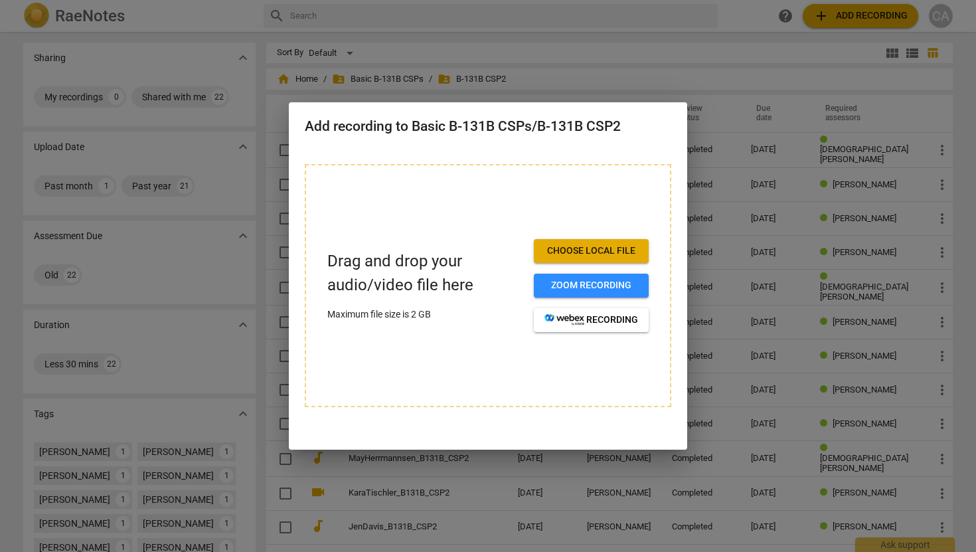
click at [590, 251] on span "Choose local file" at bounding box center [591, 250] width 94 height 13
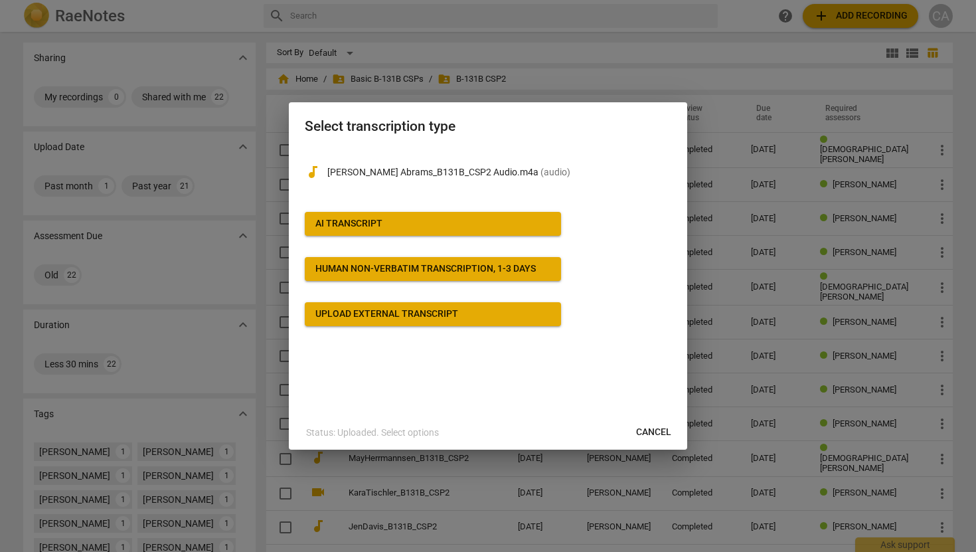
click at [480, 310] on span "Upload external transcript" at bounding box center [432, 313] width 235 height 13
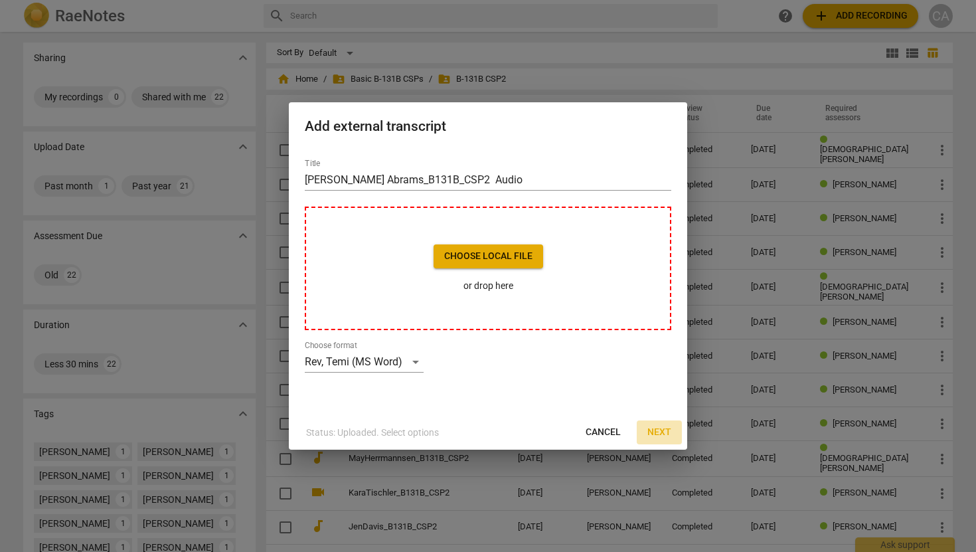
click at [658, 430] on span "Next" at bounding box center [659, 432] width 24 height 13
click at [413, 359] on div "Rev, Temi (MS Word)" at bounding box center [364, 361] width 119 height 21
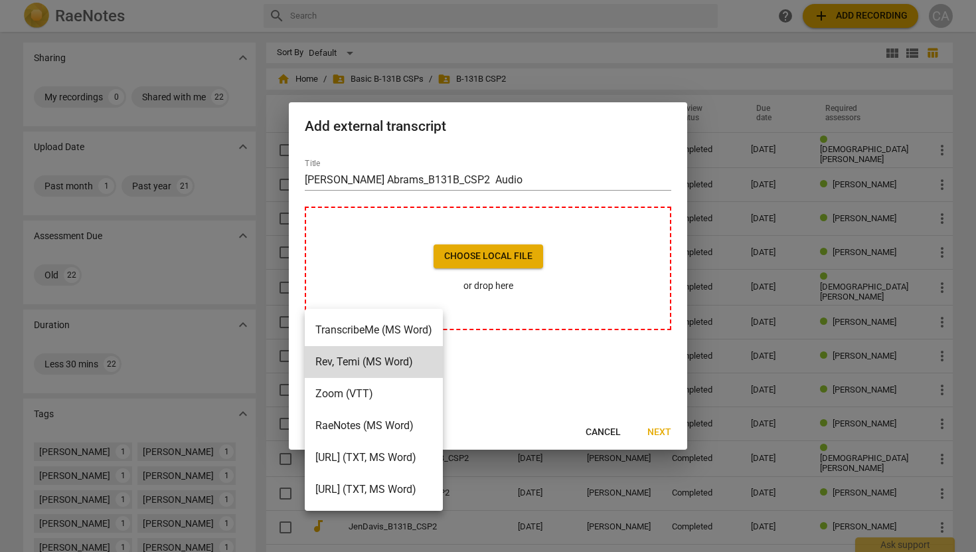
click at [402, 422] on li "RaeNotes (MS Word)" at bounding box center [374, 426] width 138 height 32
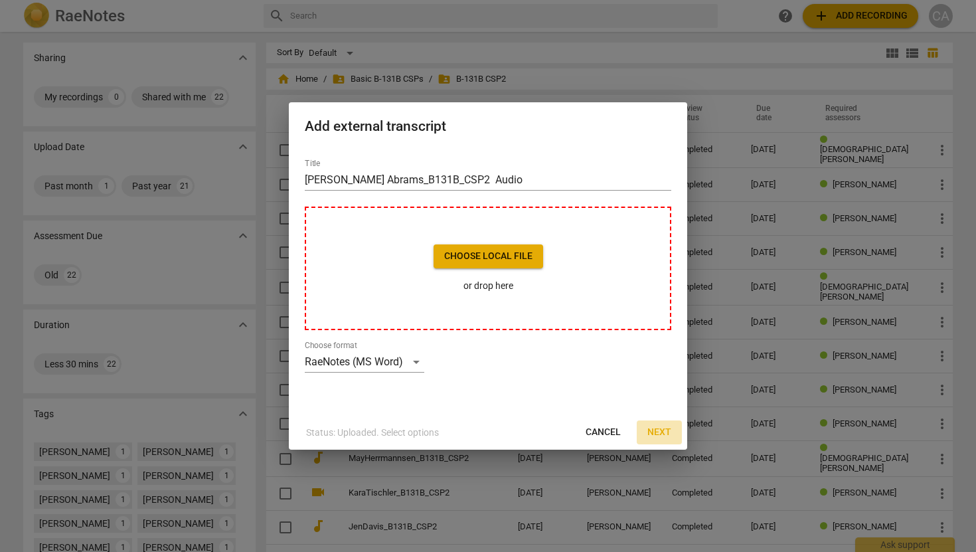
click at [665, 430] on span "Next" at bounding box center [659, 432] width 24 height 13
click at [497, 290] on p "or drop here" at bounding box center [489, 286] width 110 height 14
click at [414, 362] on div "RaeNotes (MS Word)" at bounding box center [365, 361] width 120 height 21
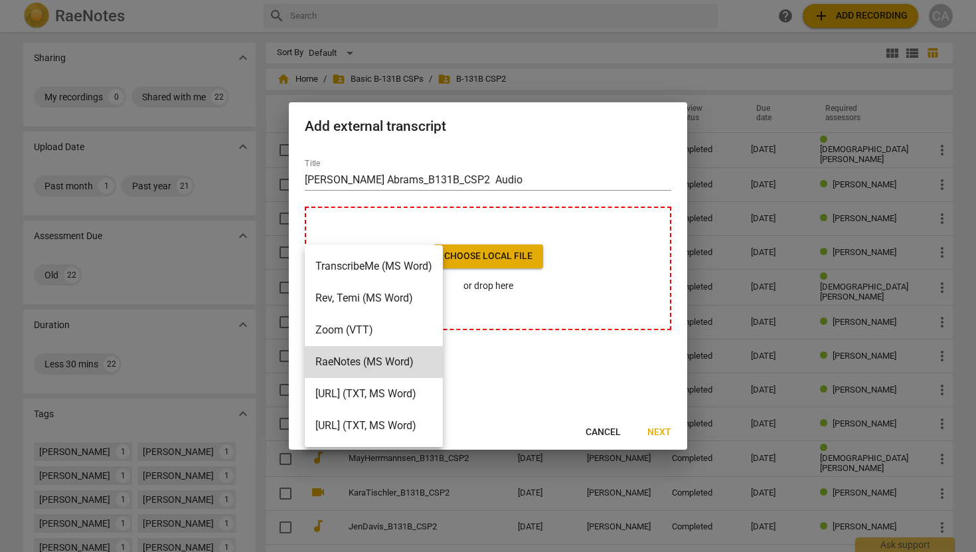
click at [392, 399] on li "[URL] (TXT, MS Word)" at bounding box center [374, 394] width 138 height 32
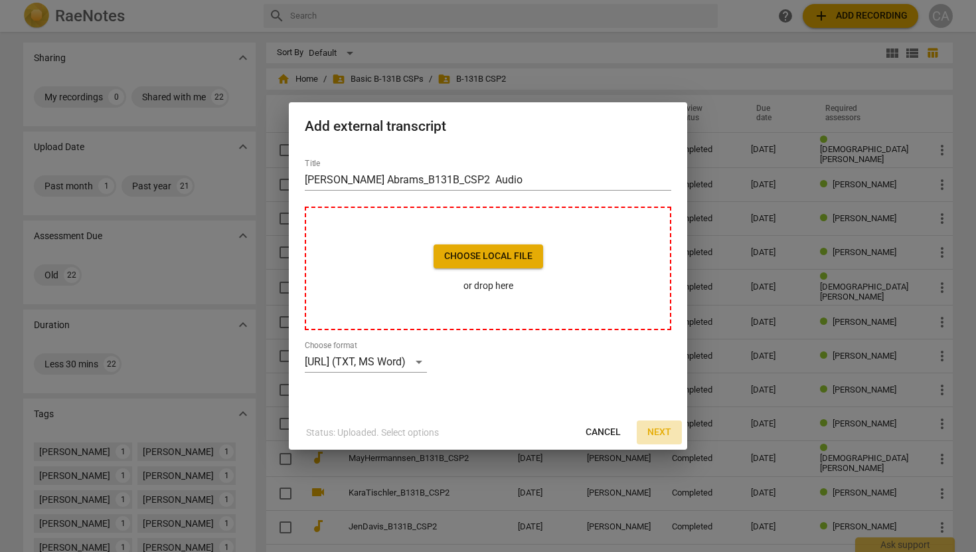
click at [654, 430] on span "Next" at bounding box center [659, 432] width 24 height 13
click at [655, 35] on div at bounding box center [488, 276] width 976 height 552
click at [592, 433] on span "Cancel" at bounding box center [603, 432] width 35 height 13
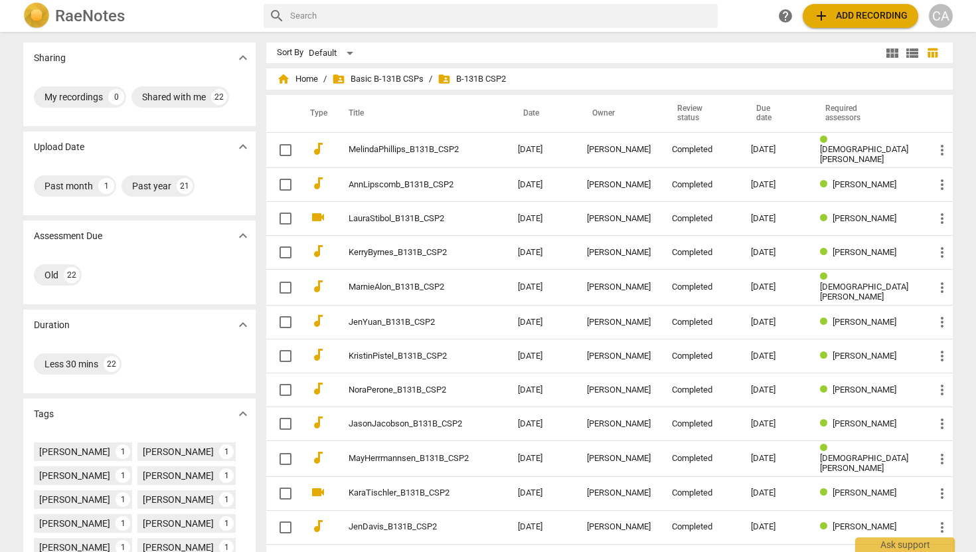
click at [939, 17] on div "CA" at bounding box center [941, 16] width 24 height 24
